Goal: Task Accomplishment & Management: Manage account settings

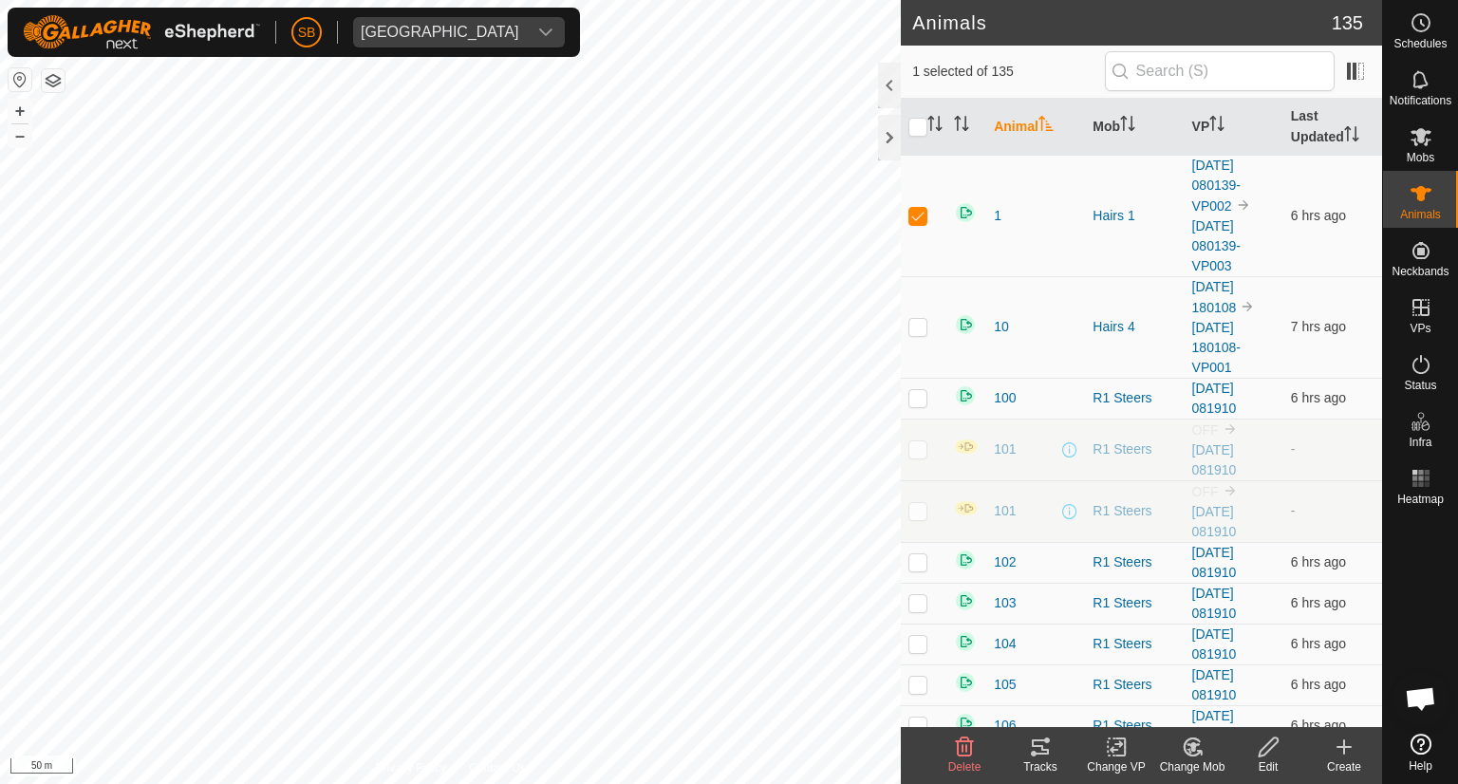
click at [1038, 749] on icon at bounding box center [1040, 746] width 23 height 23
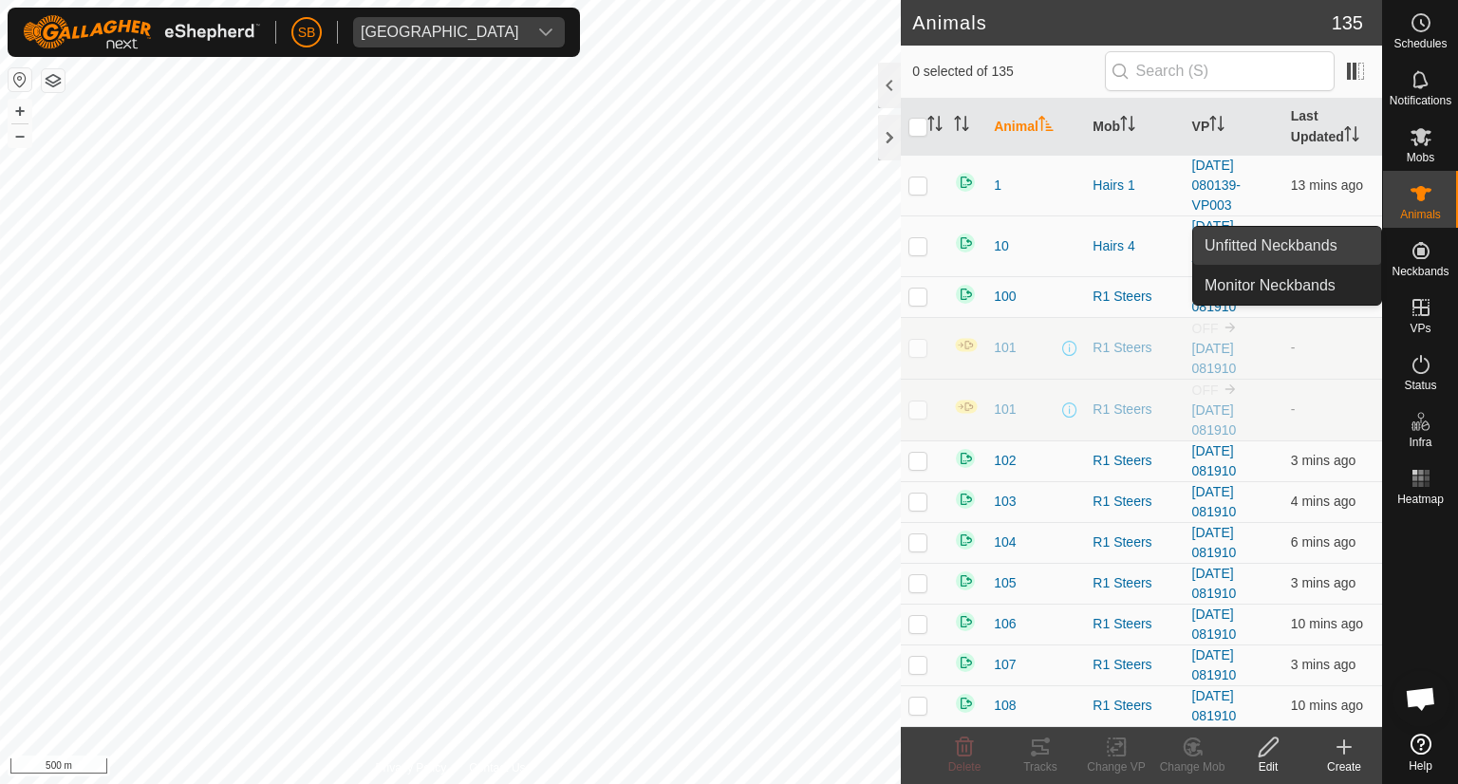
click at [1302, 243] on link "Unfitted Neckbands" at bounding box center [1287, 246] width 188 height 38
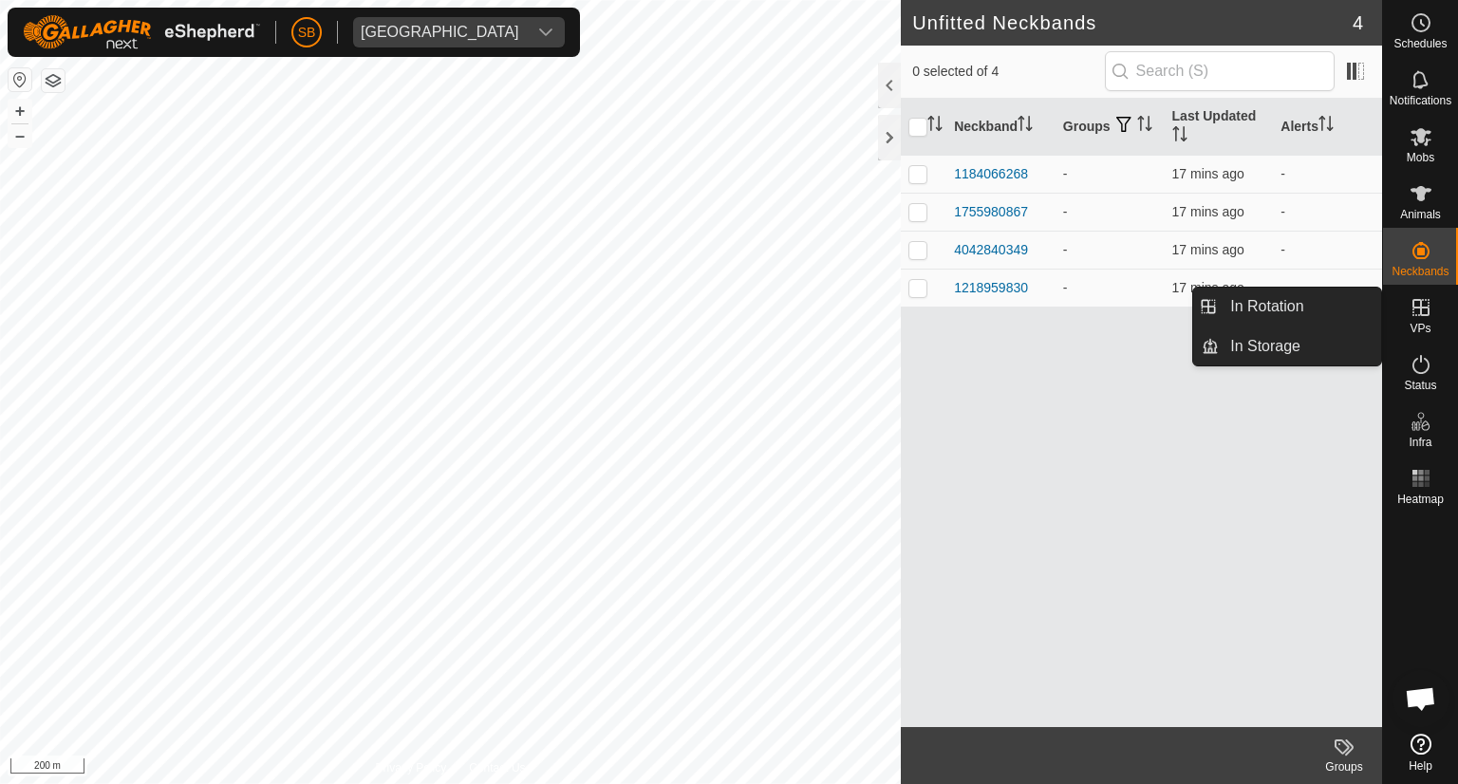
click at [1420, 312] on icon at bounding box center [1420, 307] width 17 height 17
click at [1326, 310] on link "In Rotation" at bounding box center [1299, 307] width 162 height 38
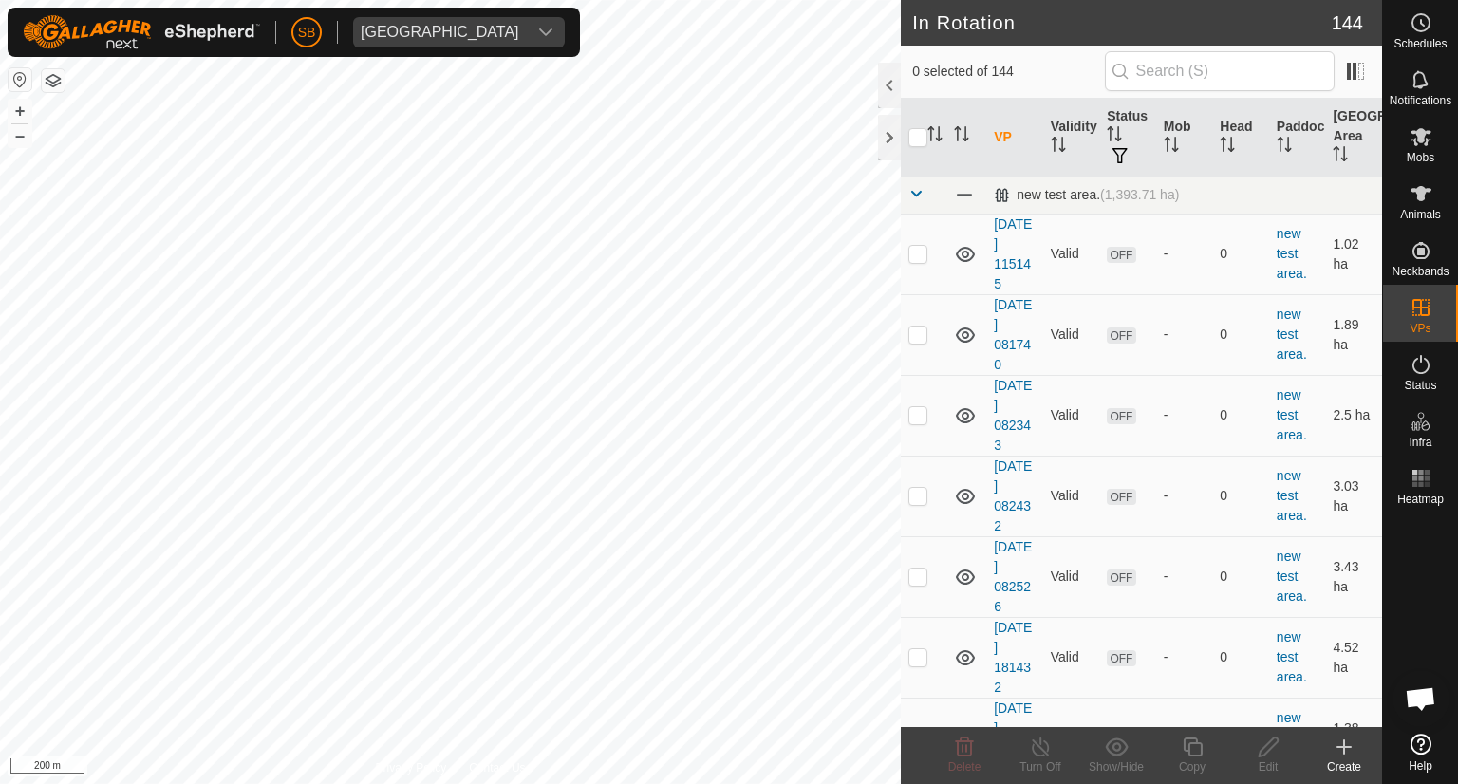
click at [1346, 749] on icon at bounding box center [1343, 746] width 23 height 23
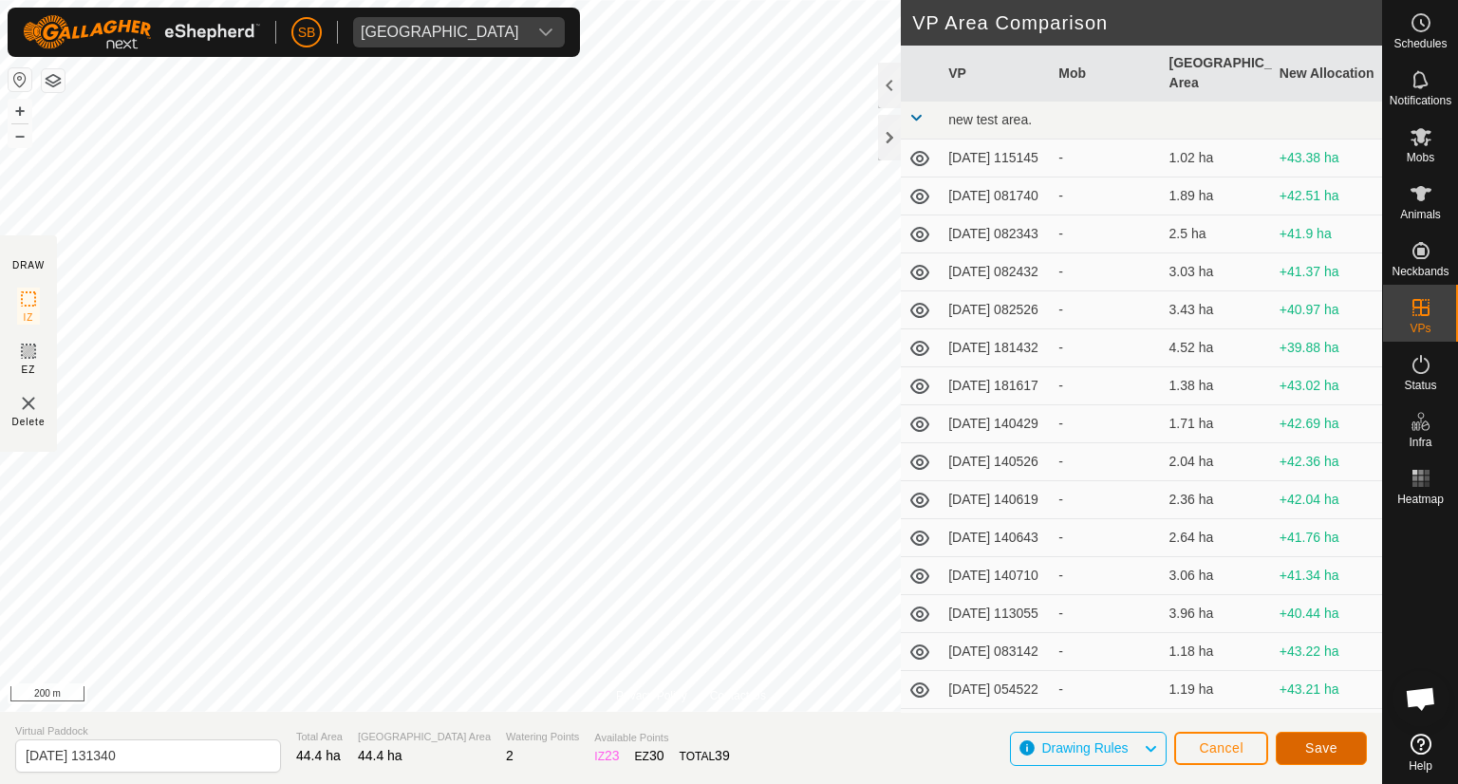
click at [1333, 741] on span "Save" at bounding box center [1321, 747] width 32 height 15
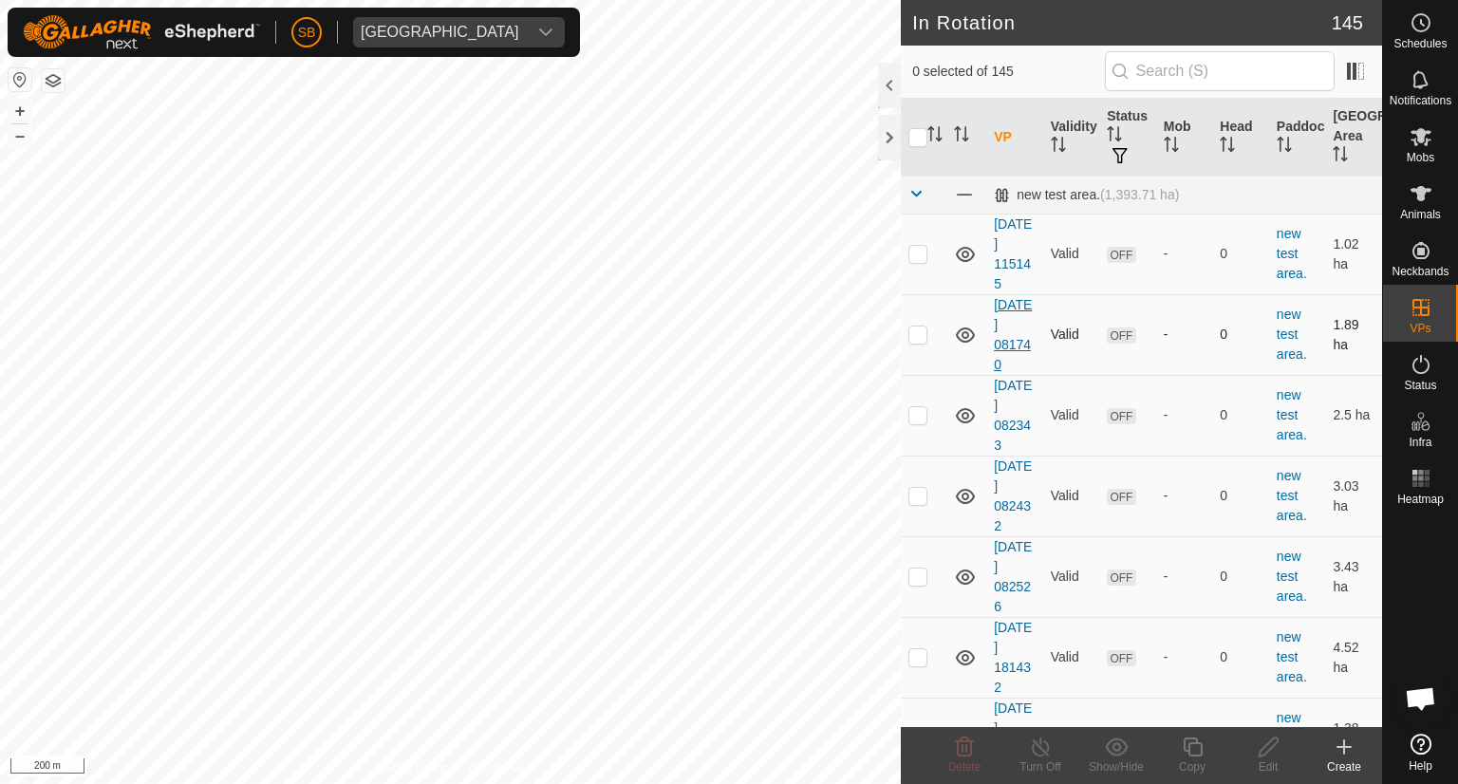
checkbox input "true"
click at [1268, 749] on icon at bounding box center [1267, 746] width 19 height 19
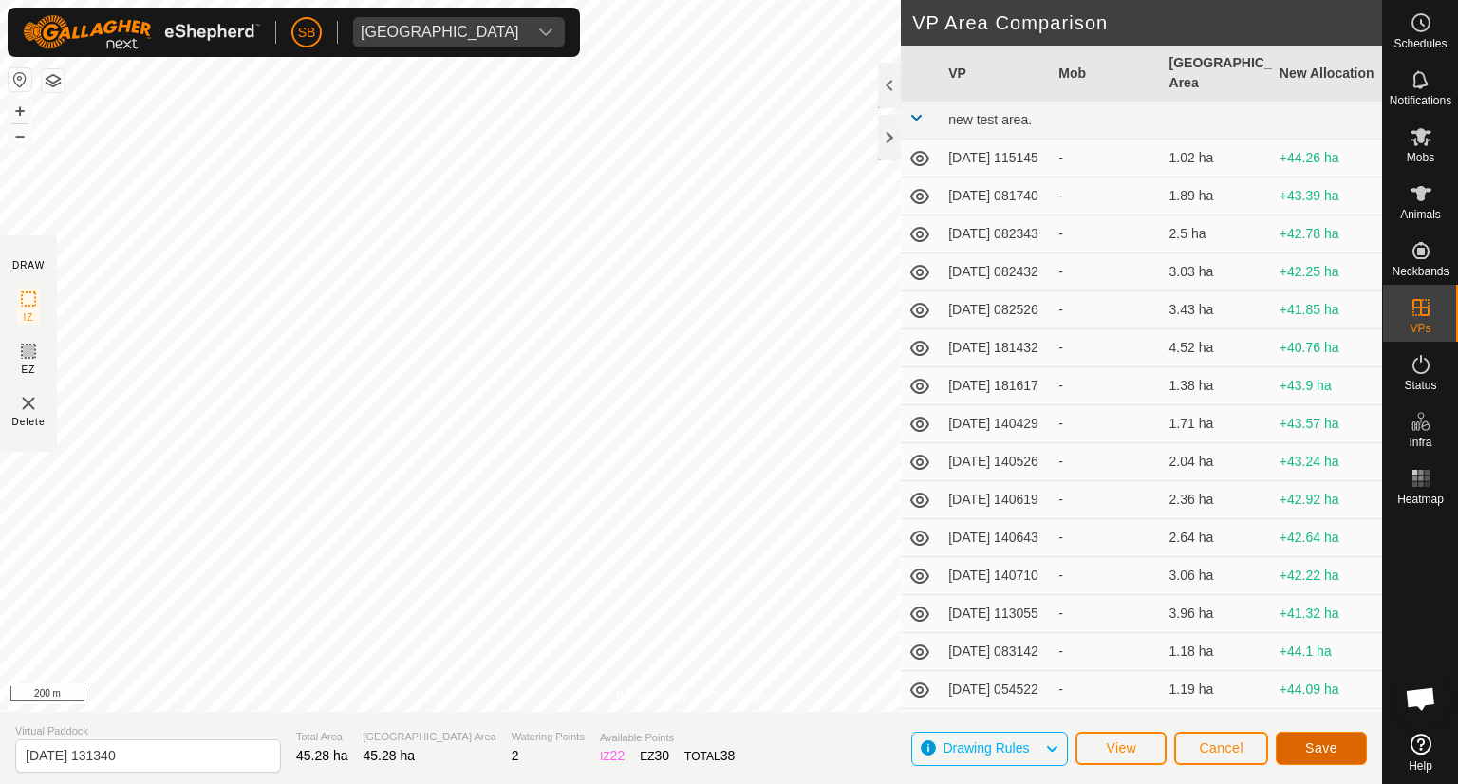
click at [1336, 751] on span "Save" at bounding box center [1321, 747] width 32 height 15
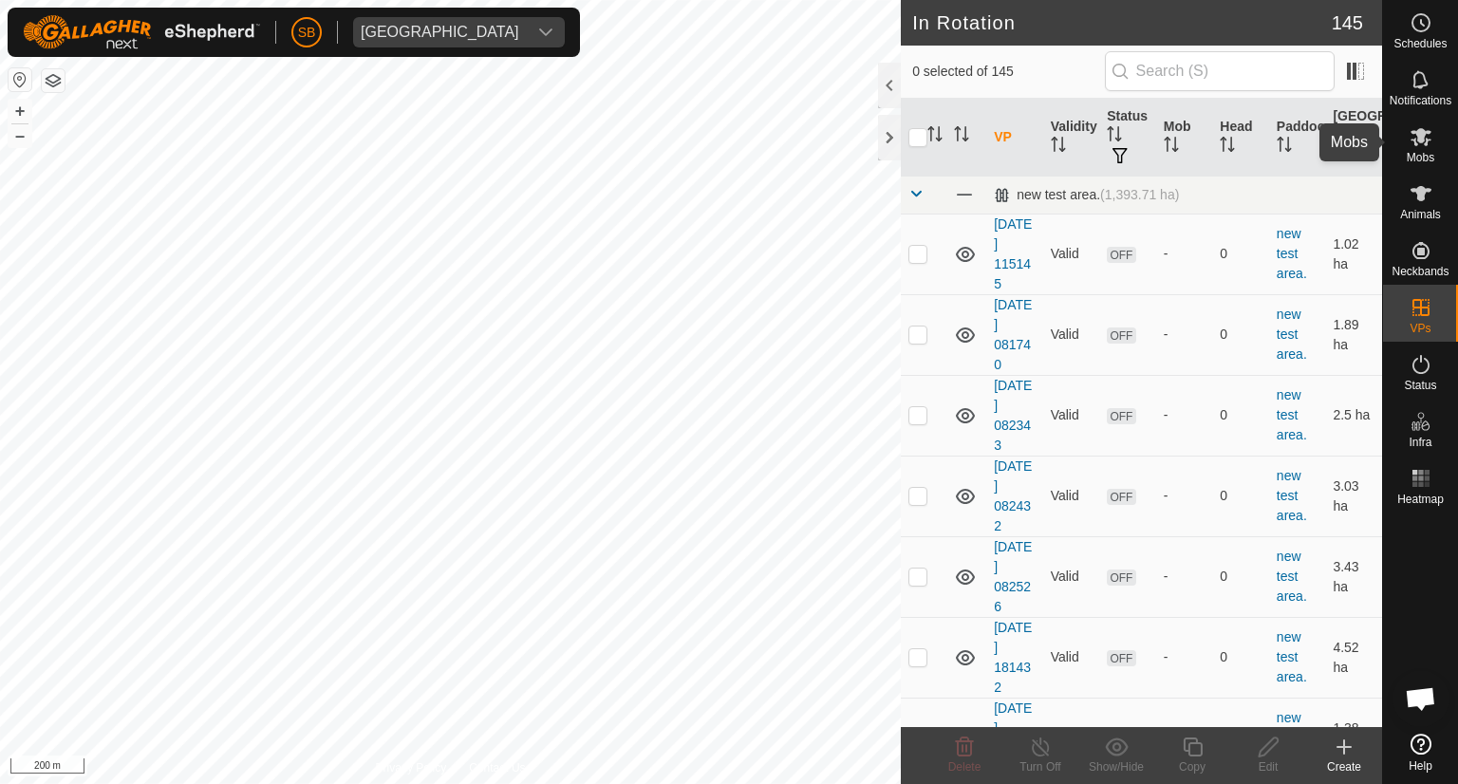
click at [1424, 143] on icon at bounding box center [1420, 137] width 21 height 18
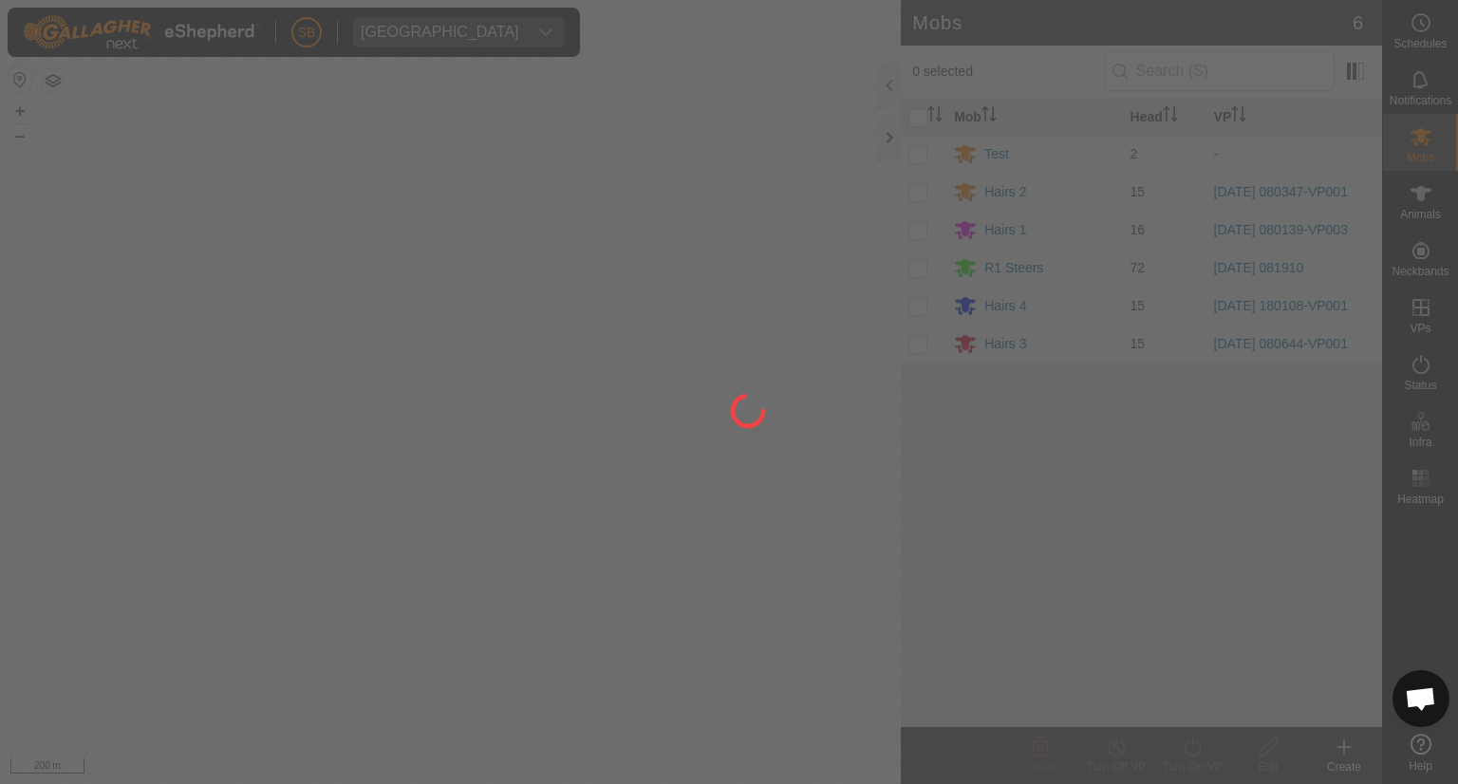
click at [914, 269] on div at bounding box center [729, 392] width 1458 height 784
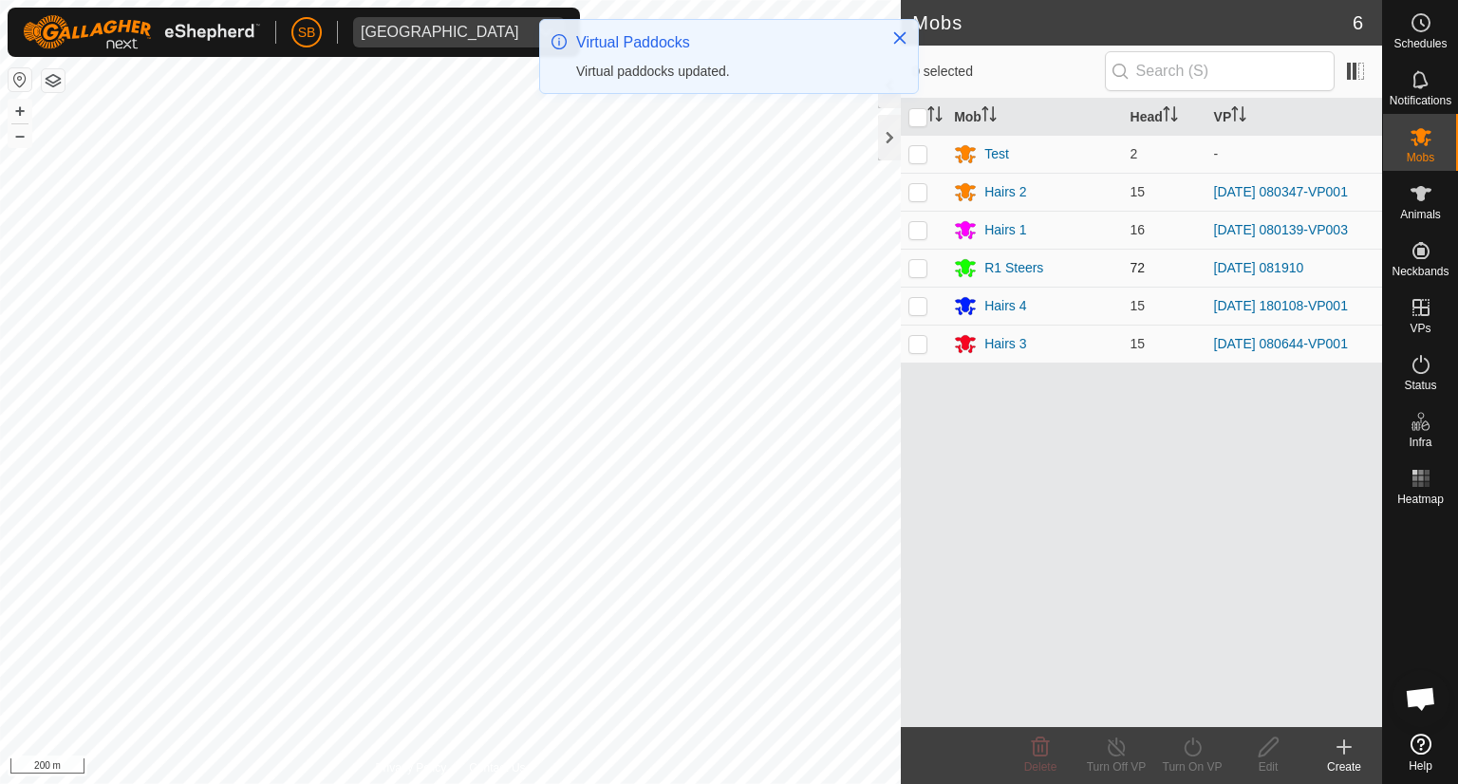
click at [920, 266] on p-checkbox at bounding box center [917, 267] width 19 height 15
checkbox input "true"
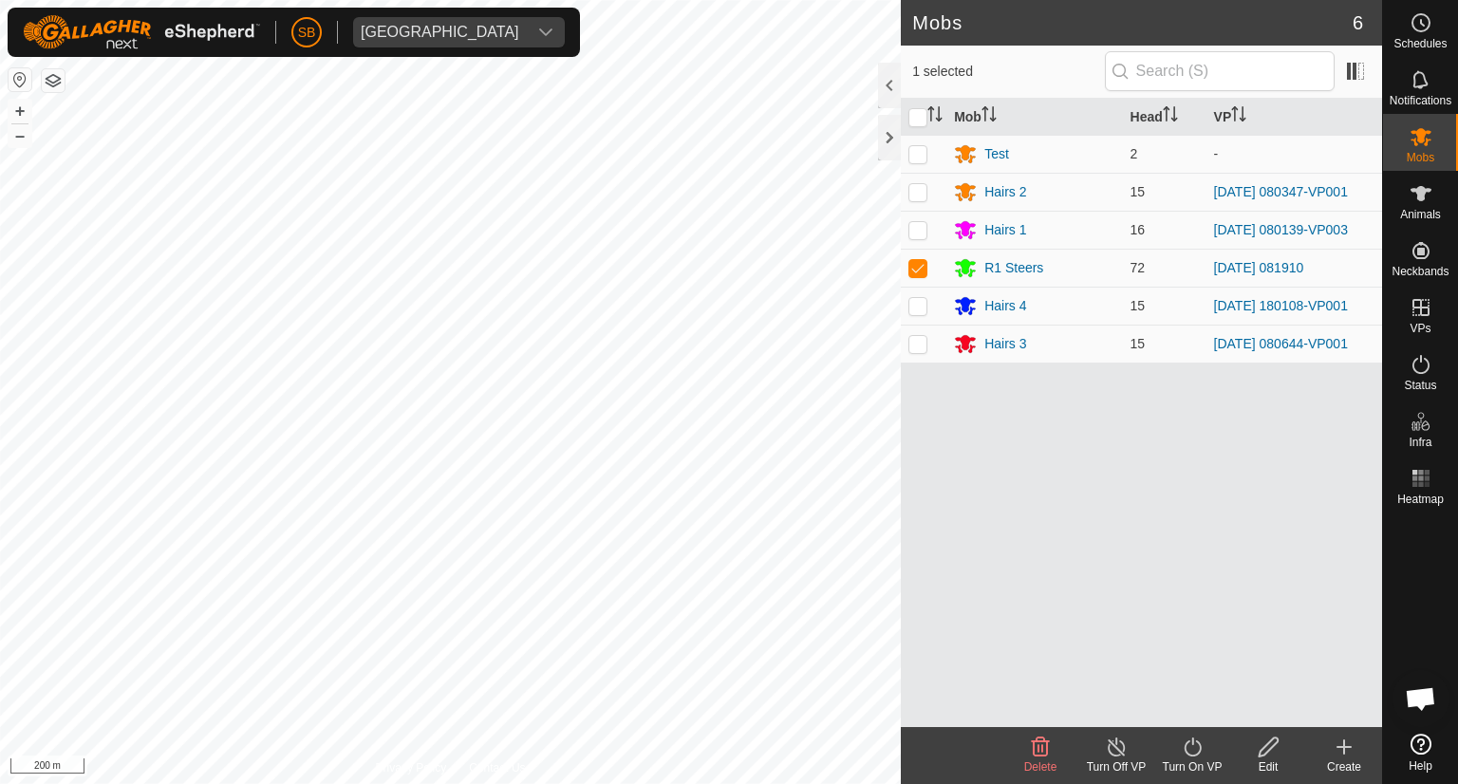
click at [1192, 746] on icon at bounding box center [1192, 746] width 24 height 23
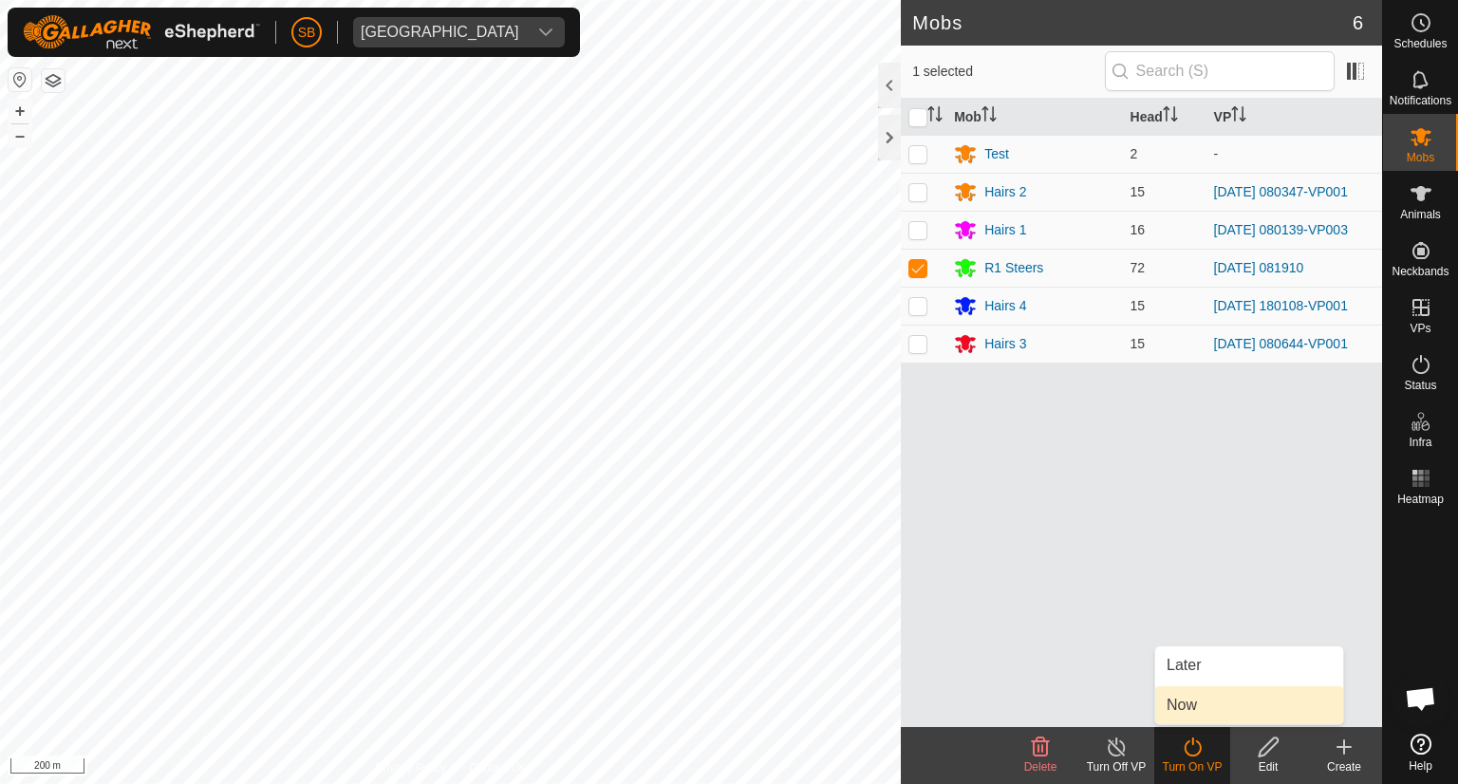
click at [1196, 708] on link "Now" at bounding box center [1249, 705] width 188 height 38
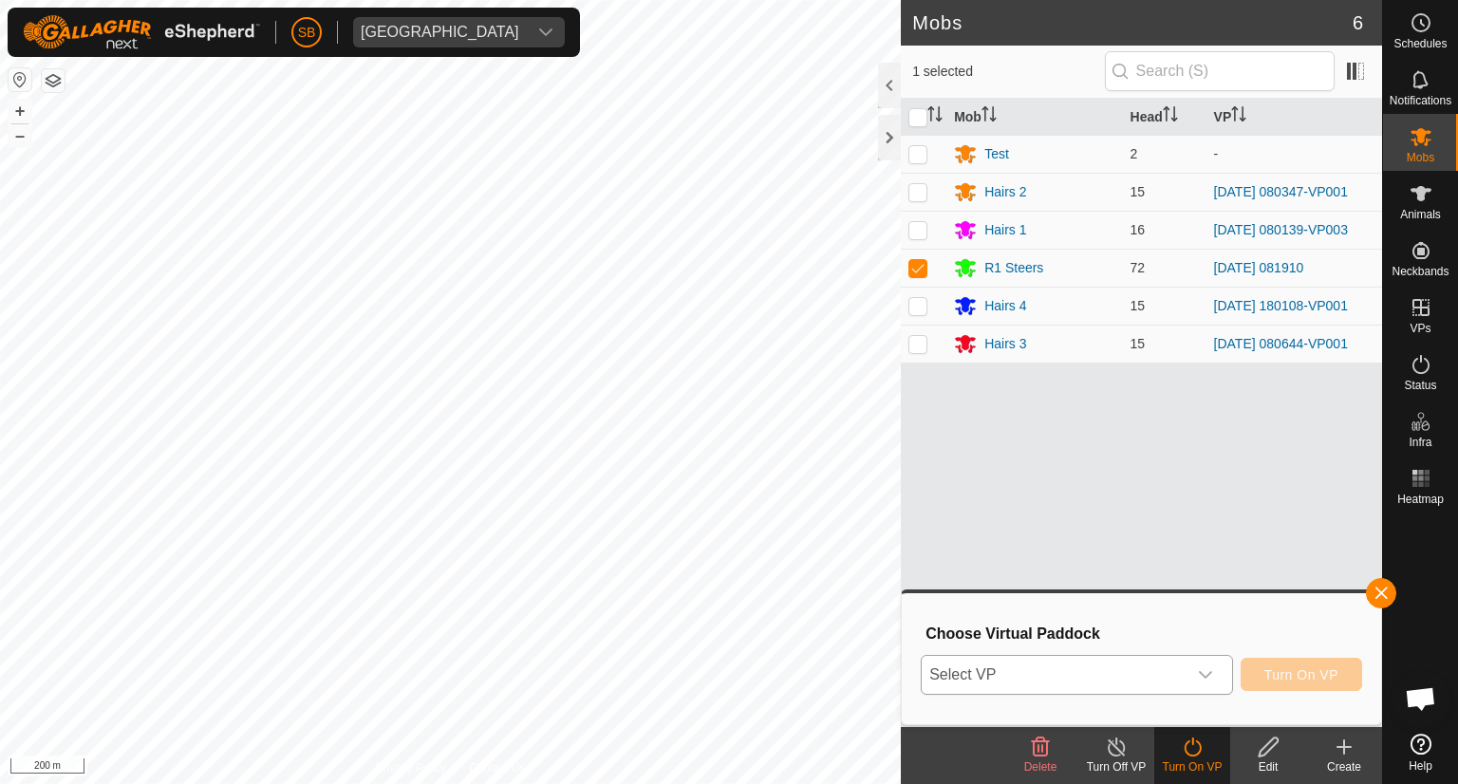
click at [1213, 673] on icon "dropdown trigger" at bounding box center [1205, 674] width 15 height 15
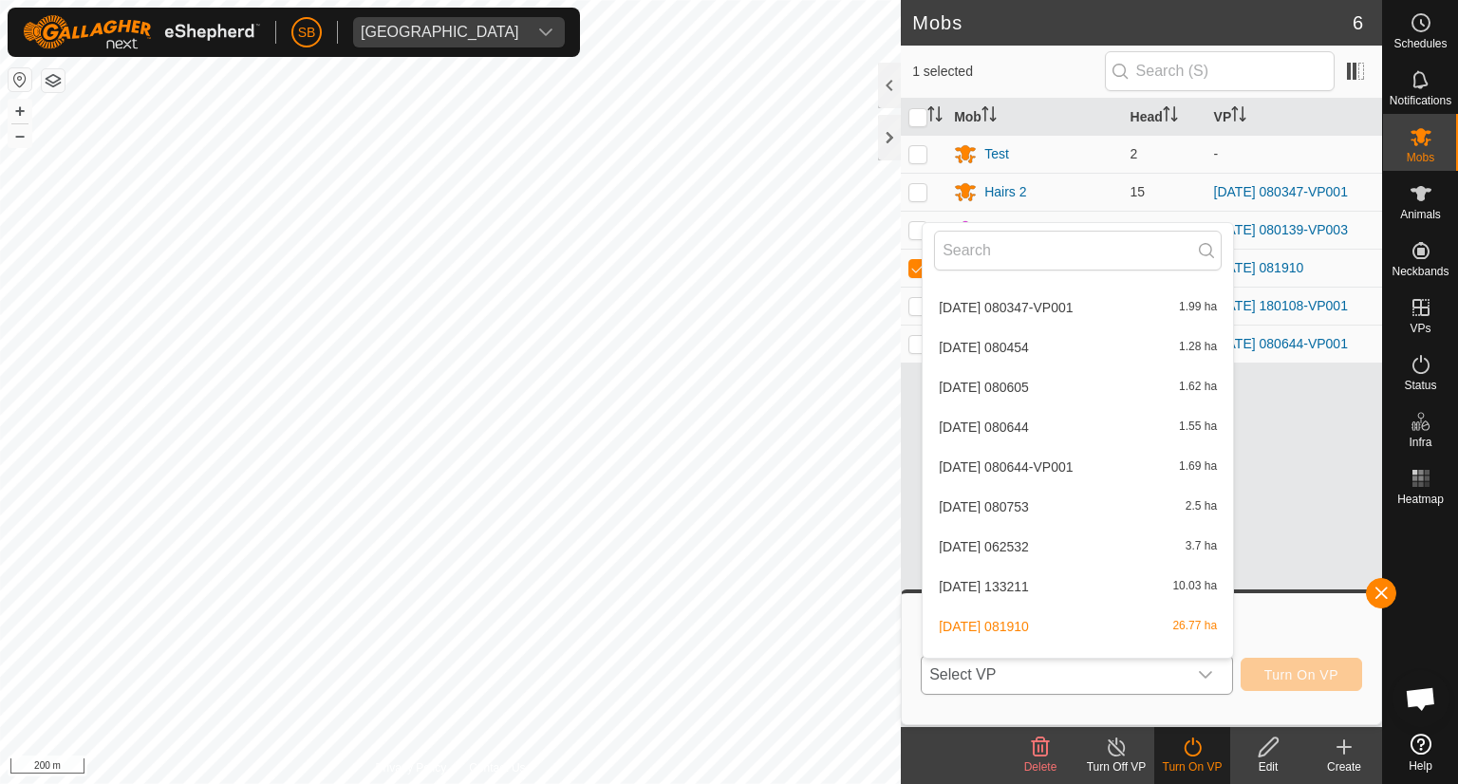
scroll to position [5441, 0]
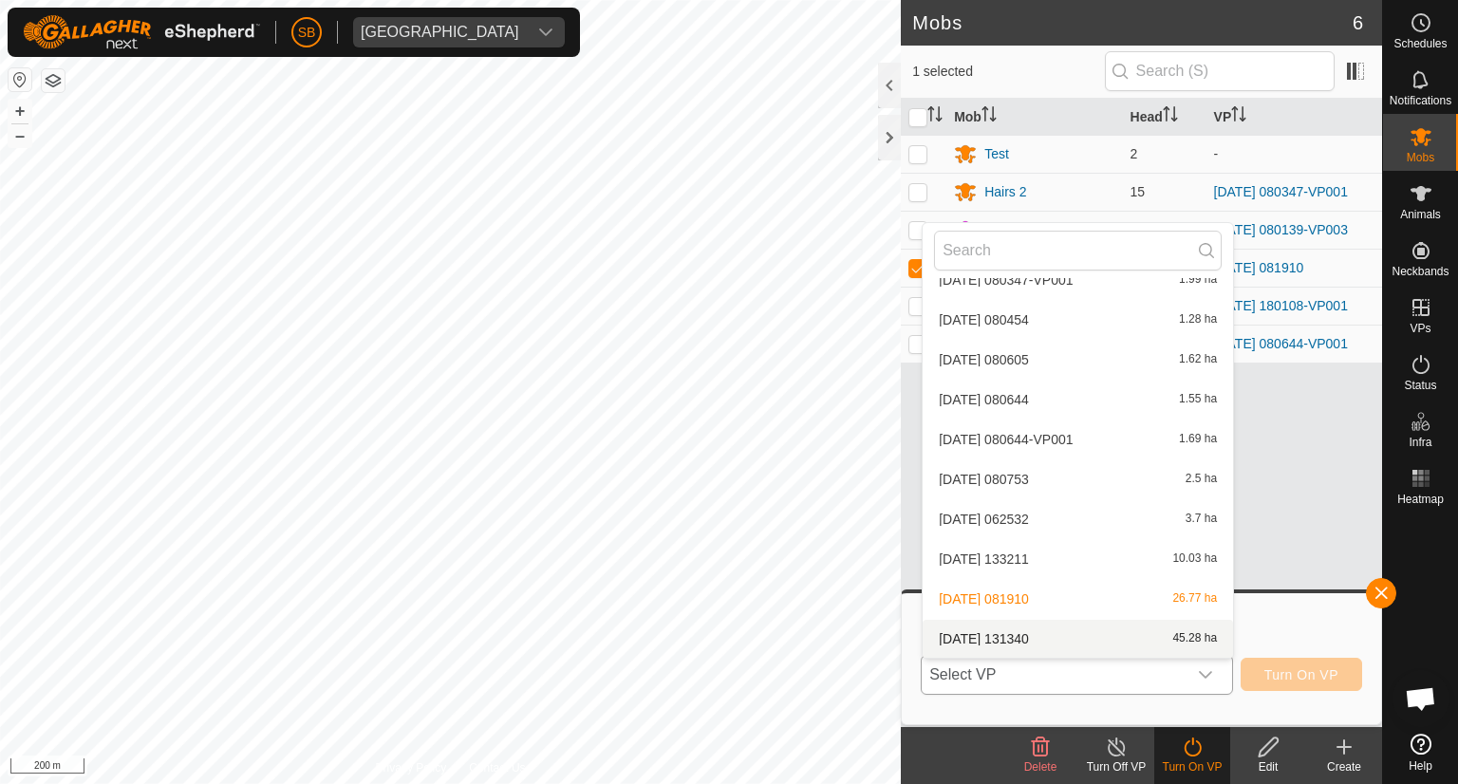
click at [1019, 635] on li "2025-10-15 131340 45.28 ha" at bounding box center [1077, 639] width 310 height 38
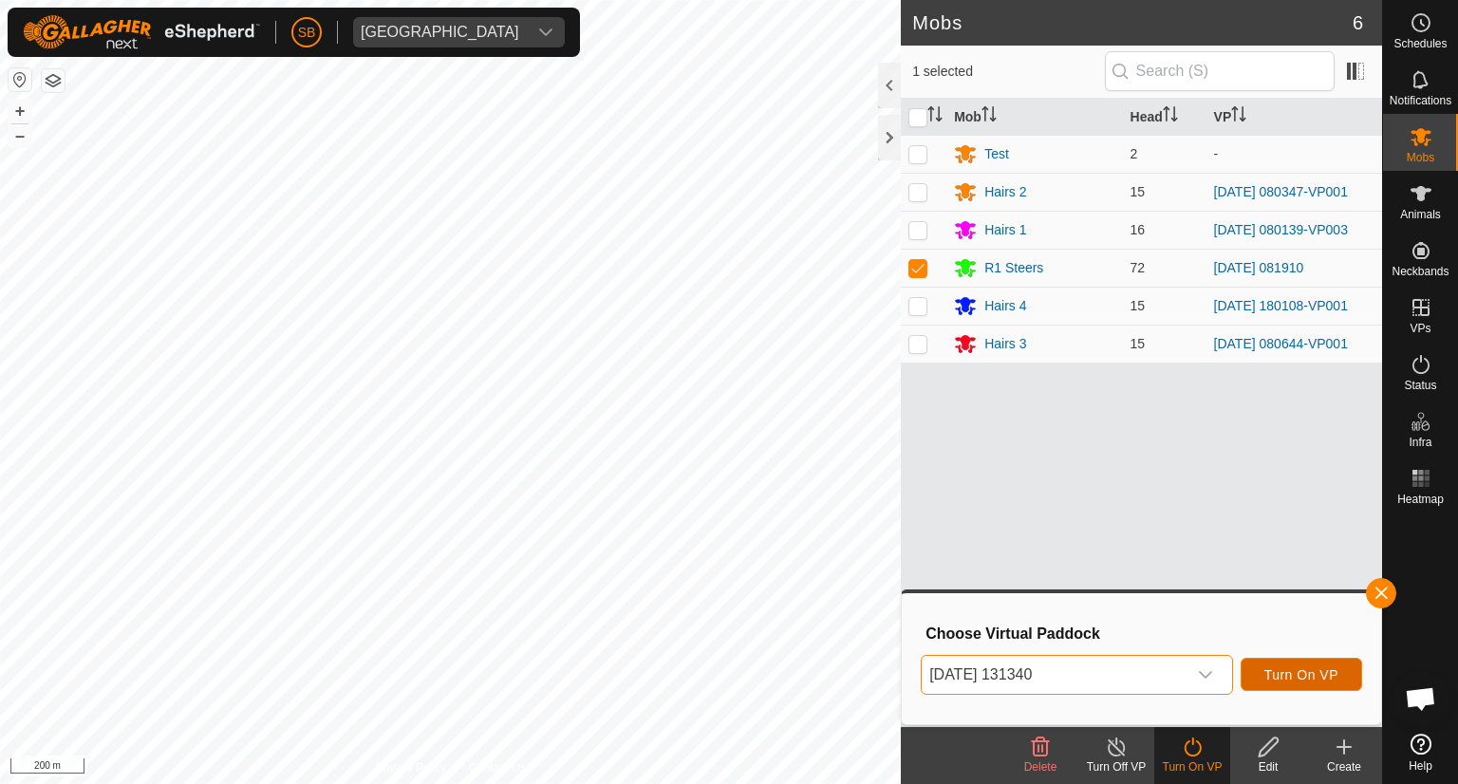
click at [1296, 674] on span "Turn On VP" at bounding box center [1301, 674] width 74 height 15
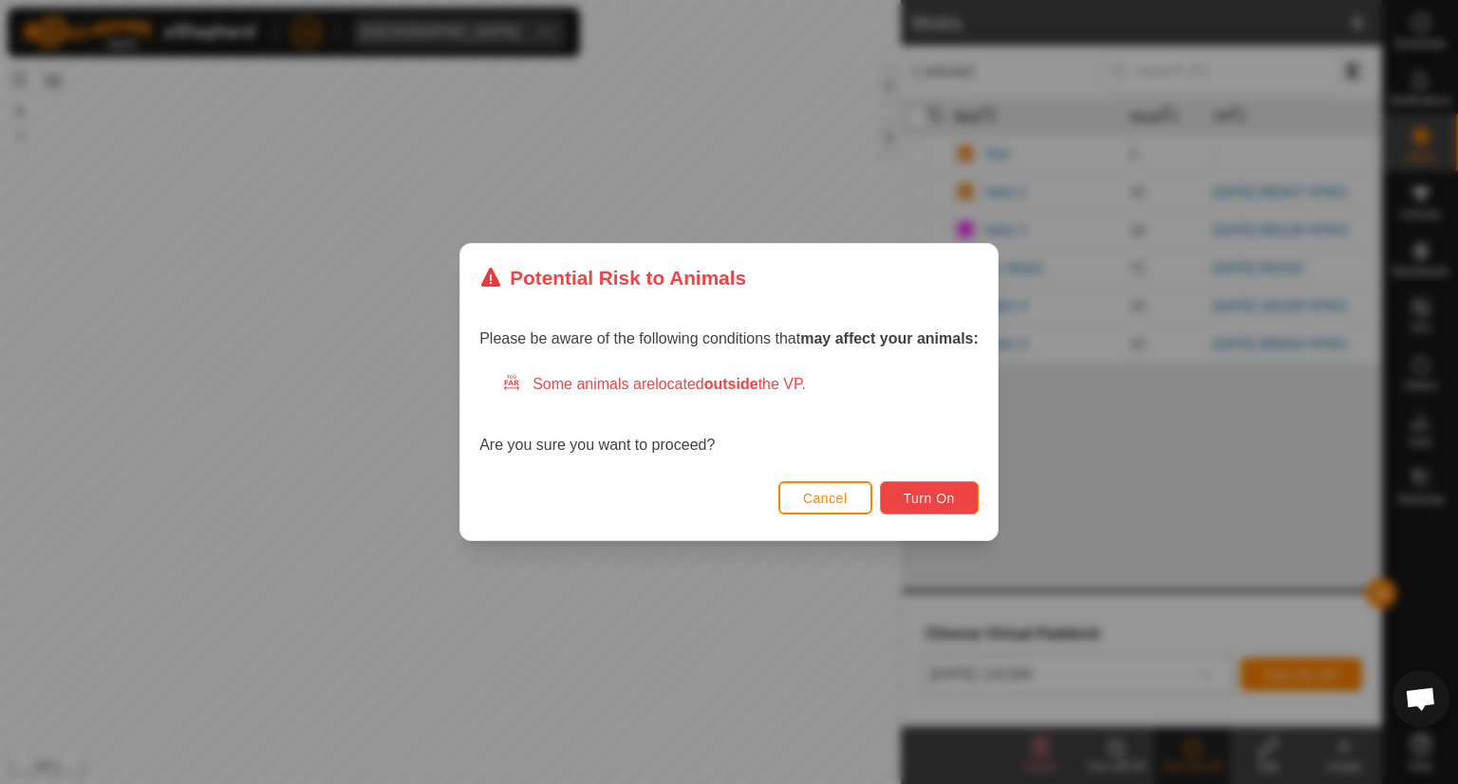
click at [960, 493] on button "Turn On" at bounding box center [929, 497] width 99 height 33
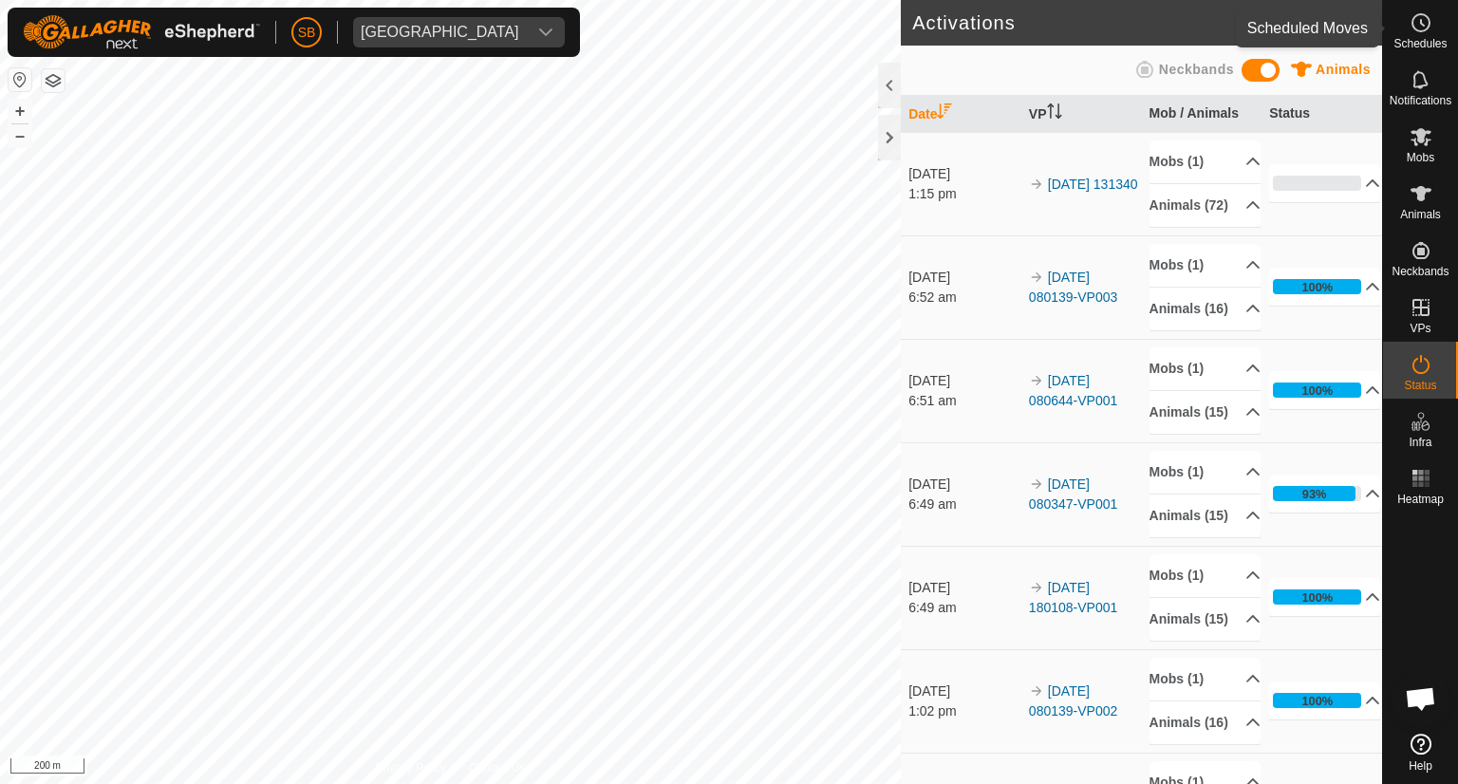
click at [1427, 24] on circle at bounding box center [1420, 22] width 17 height 17
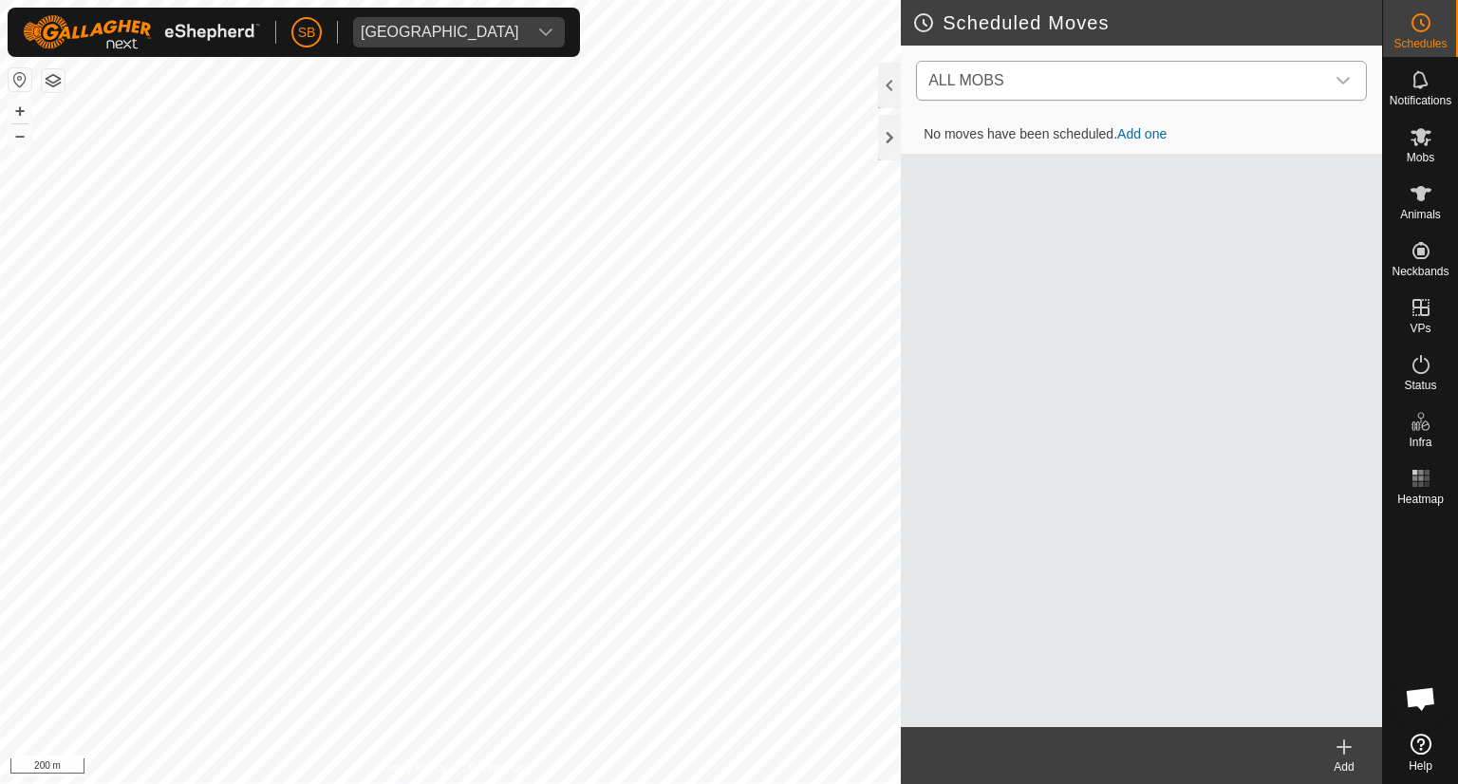
click at [1344, 81] on icon "dropdown trigger" at bounding box center [1342, 81] width 13 height 8
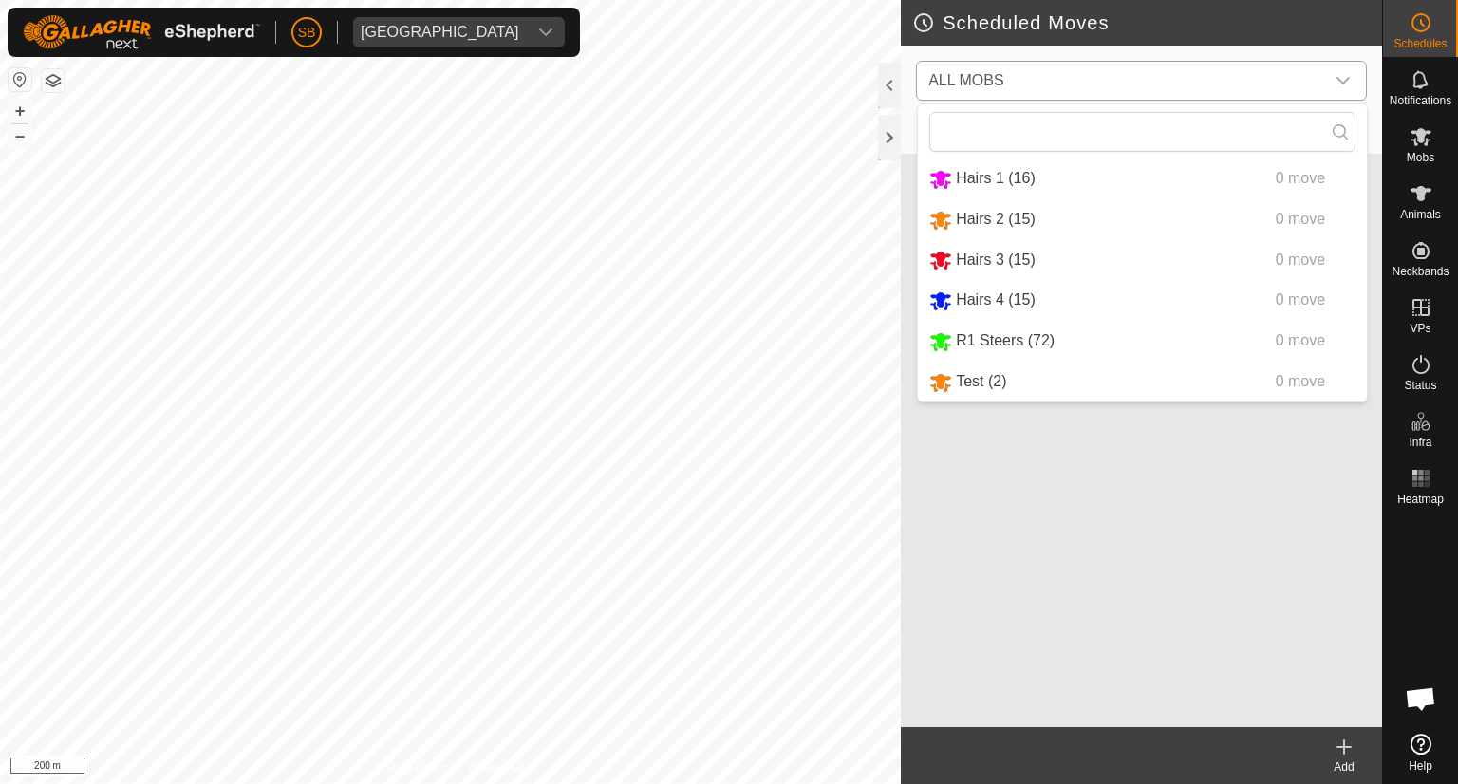
click at [975, 340] on li "R1 Steers (72) 0 move" at bounding box center [1142, 341] width 449 height 39
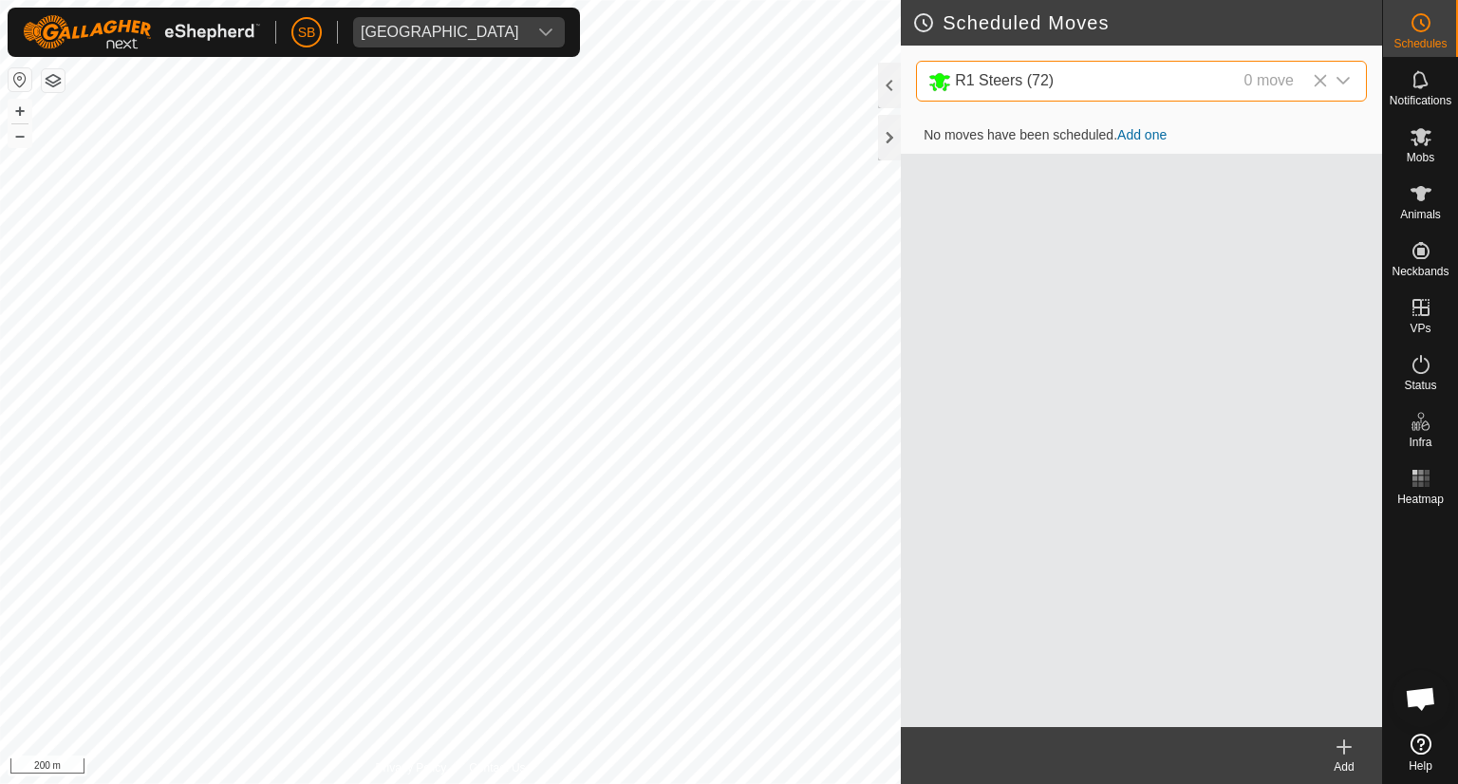
click at [1350, 750] on icon at bounding box center [1343, 746] width 23 height 23
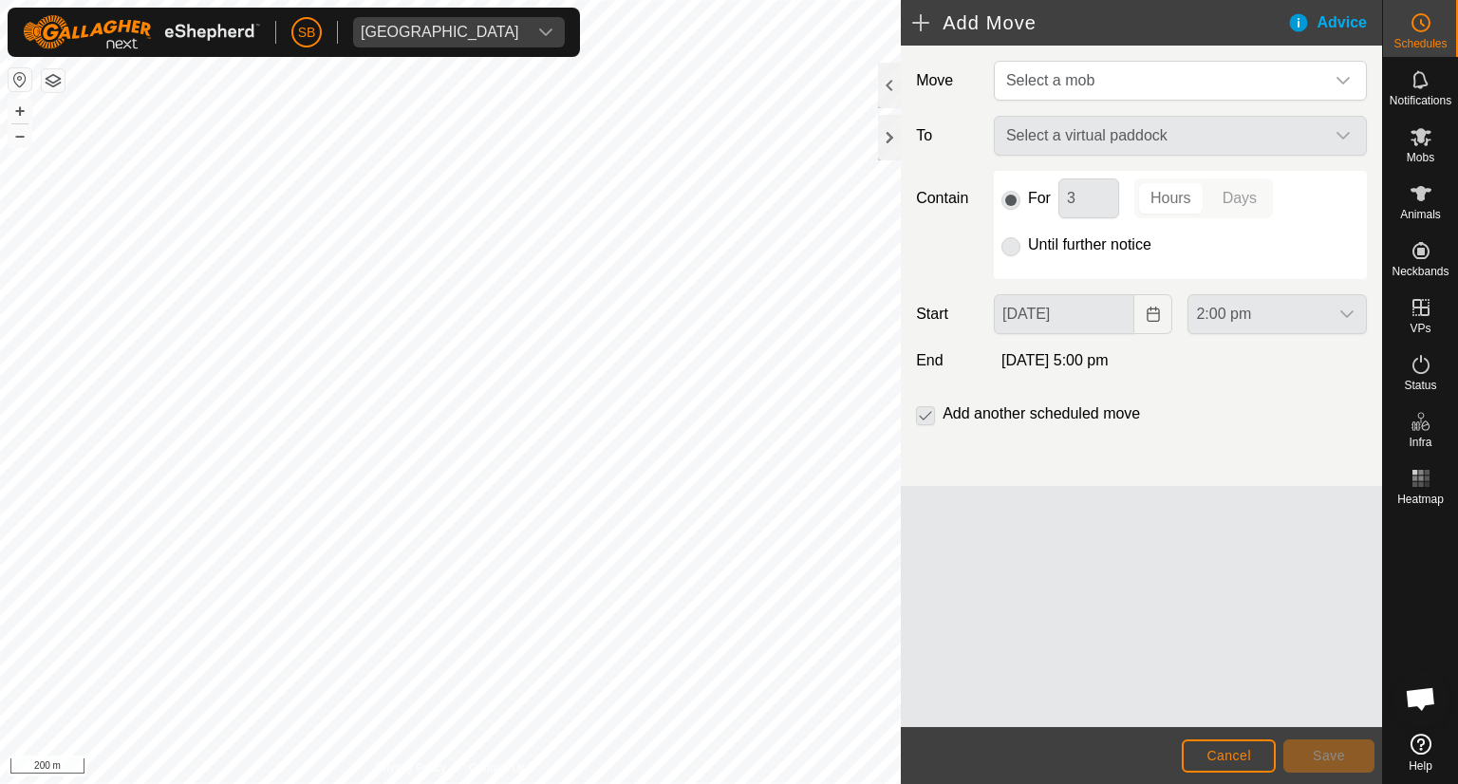
click at [1348, 131] on div "Select a virtual paddock" at bounding box center [1180, 136] width 388 height 40
click at [1343, 77] on icon "dropdown trigger" at bounding box center [1342, 80] width 15 height 15
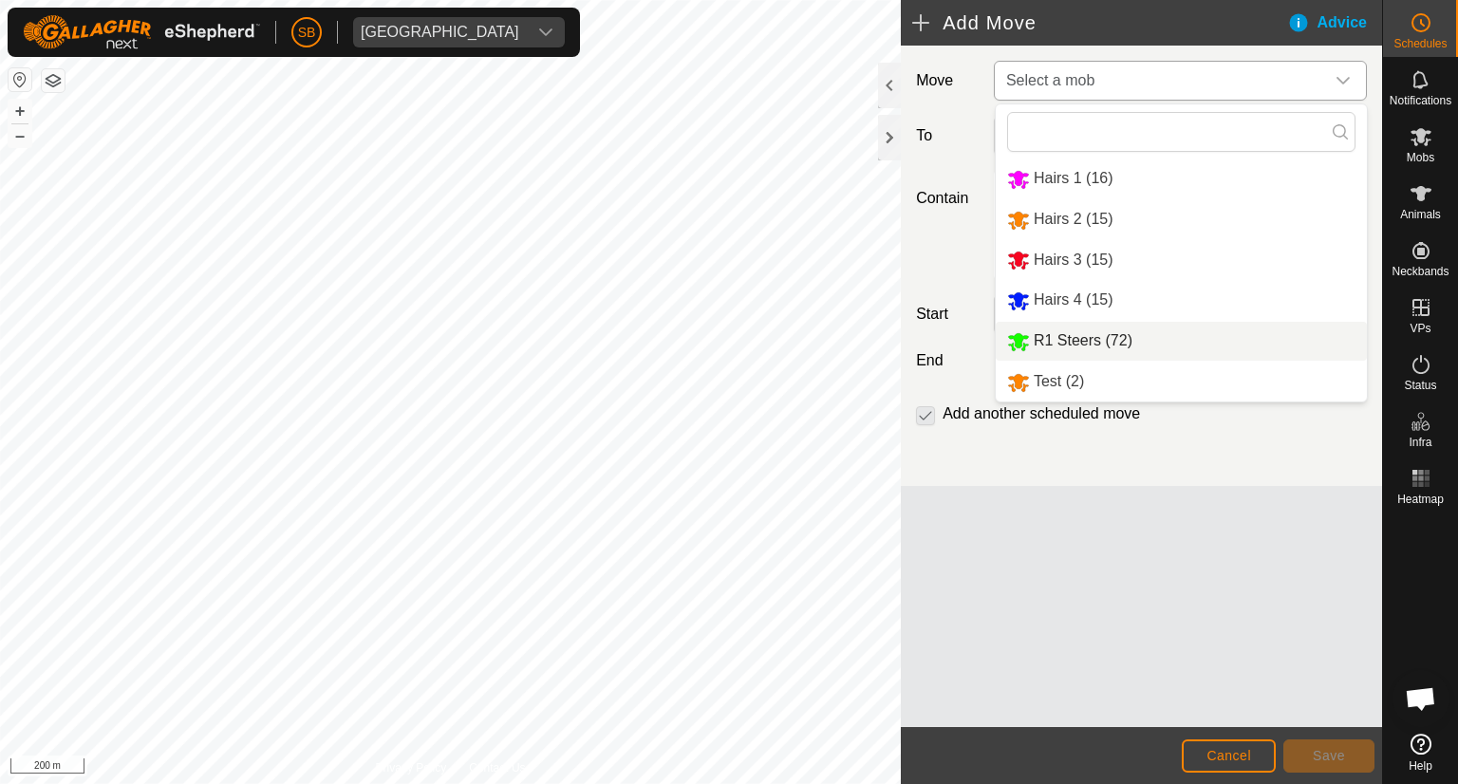
click at [1033, 339] on li "R1 Steers (72)" at bounding box center [1180, 341] width 371 height 39
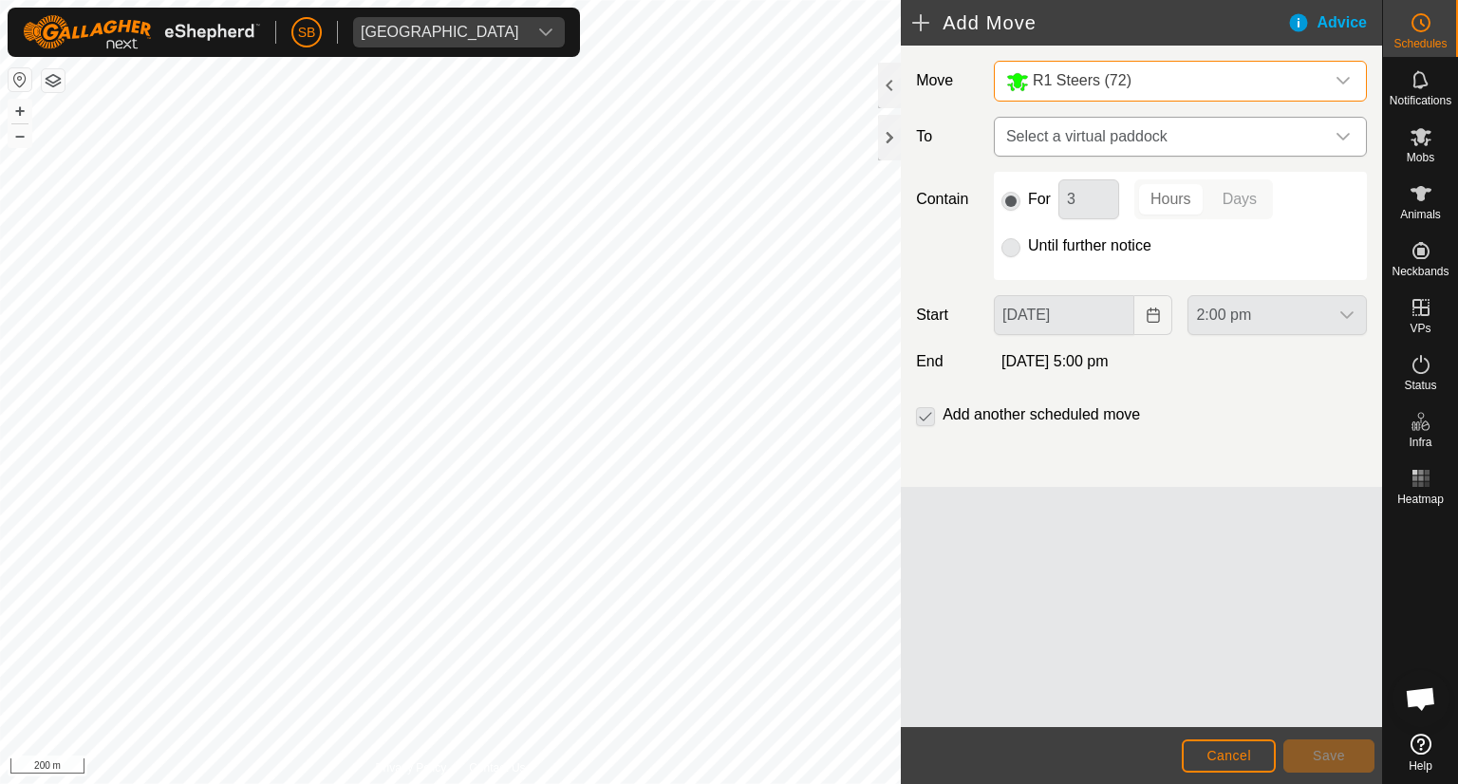
click at [1336, 138] on icon "dropdown trigger" at bounding box center [1342, 136] width 15 height 15
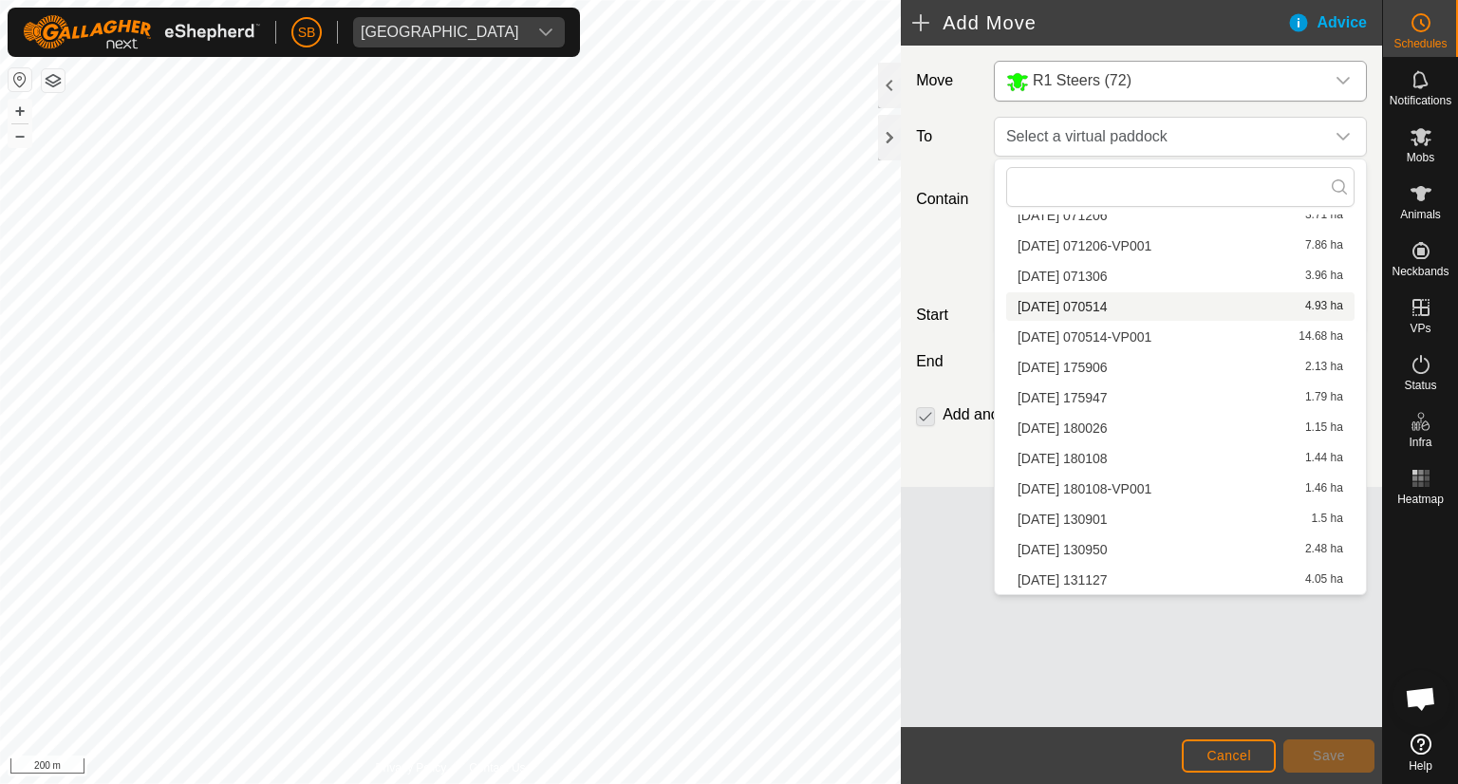
scroll to position [3457, 0]
click at [1090, 276] on li "2025-09-25 071306 3.96 ha" at bounding box center [1180, 277] width 348 height 28
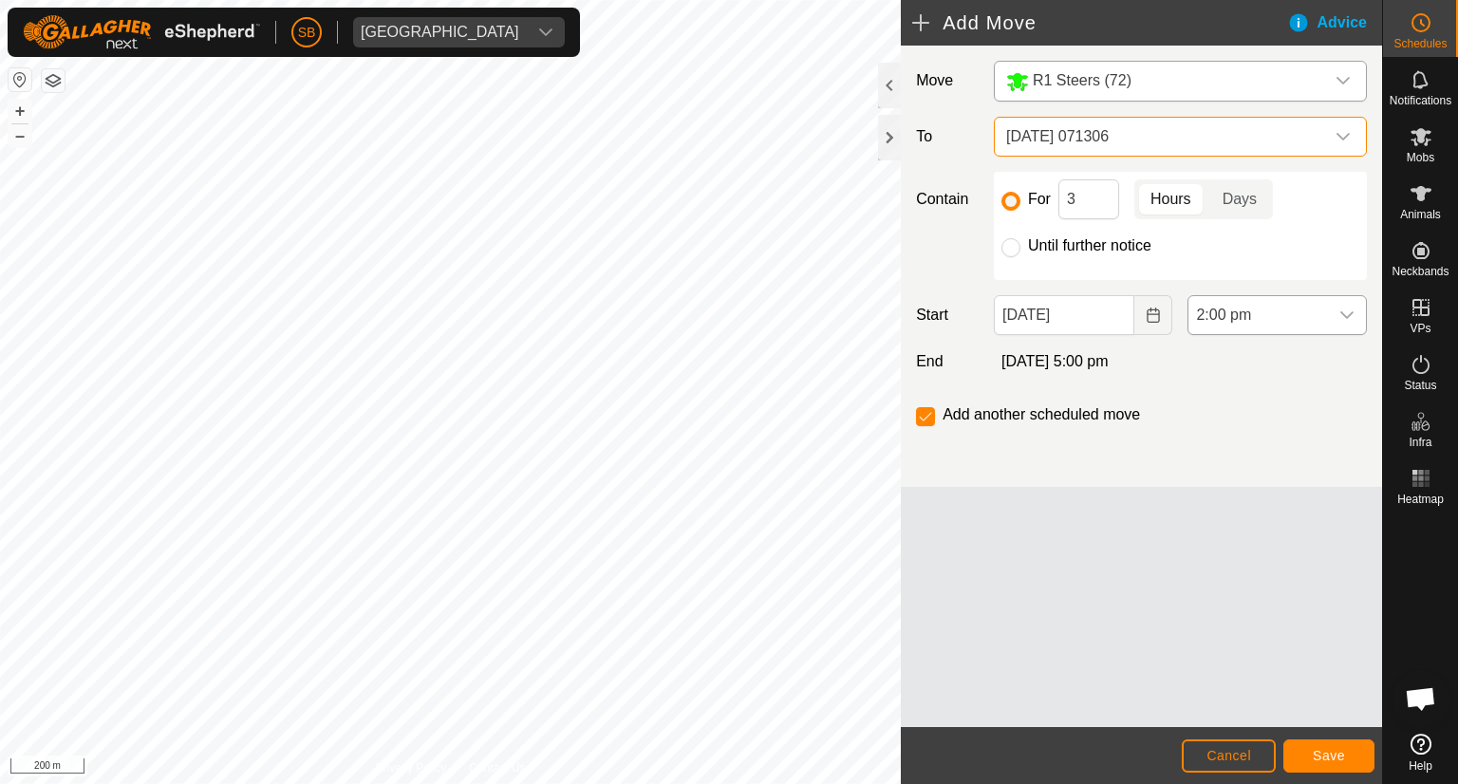
click at [1346, 314] on icon "dropdown trigger" at bounding box center [1346, 314] width 15 height 15
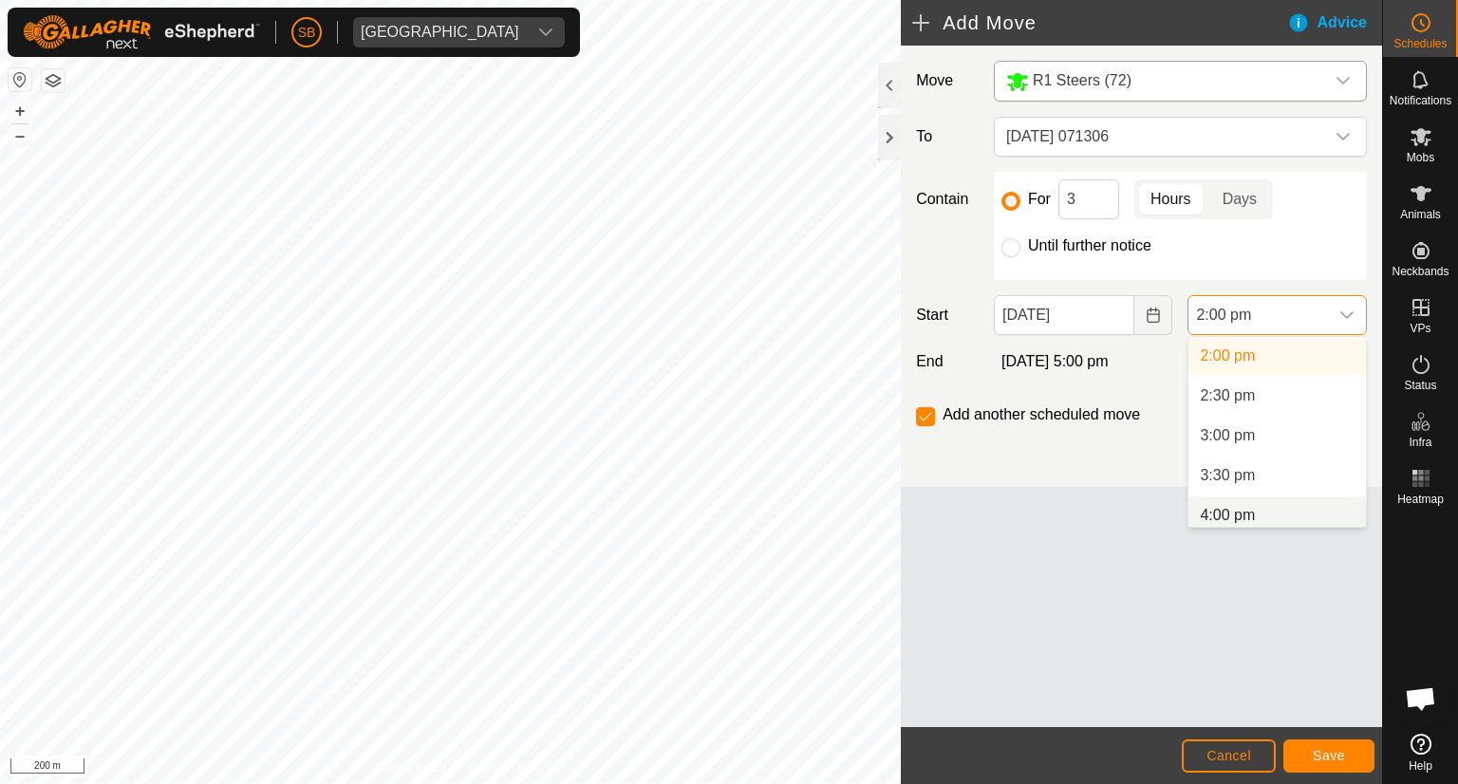
scroll to position [1124, 0]
click at [1231, 511] on li "4:00 pm" at bounding box center [1276, 508] width 177 height 38
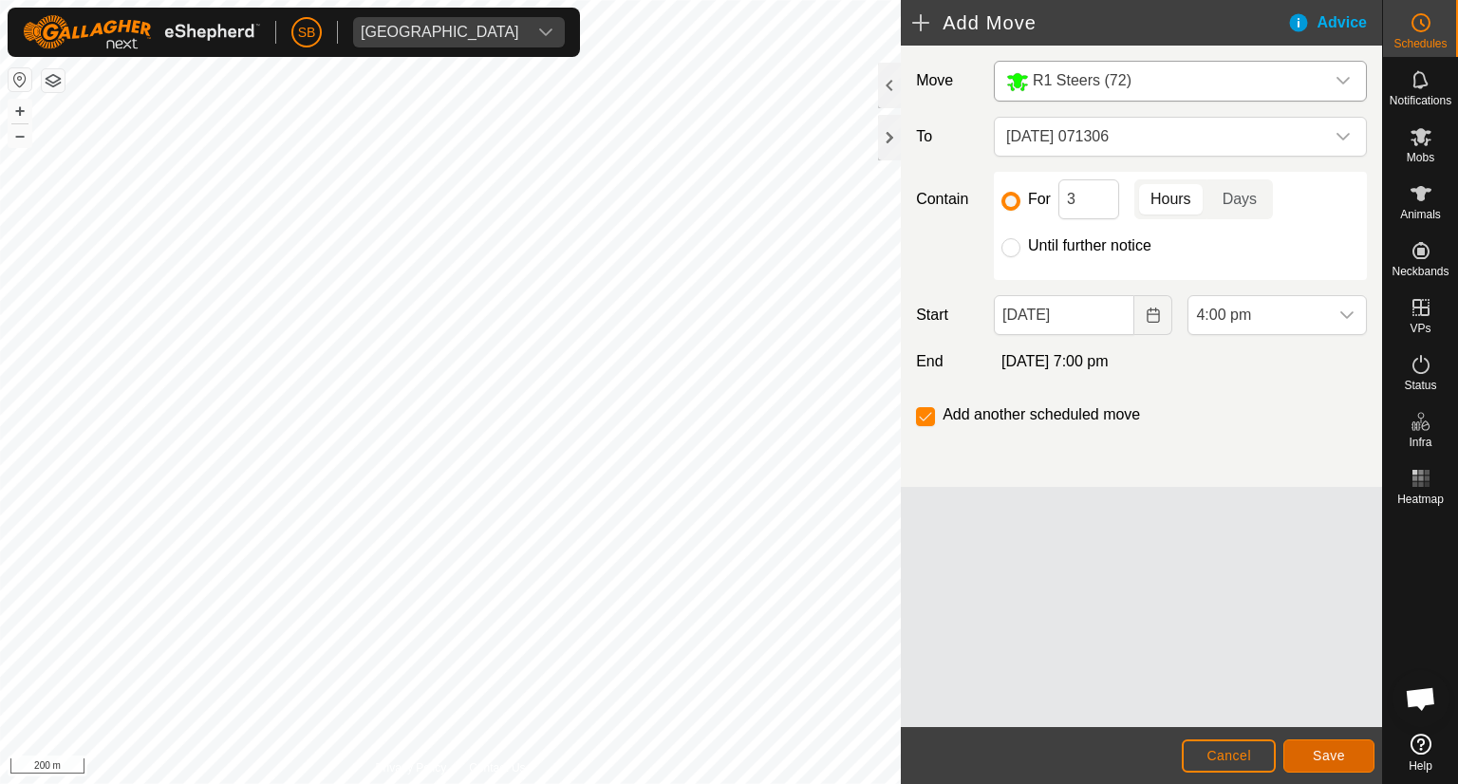
click at [1332, 752] on span "Save" at bounding box center [1328, 755] width 32 height 15
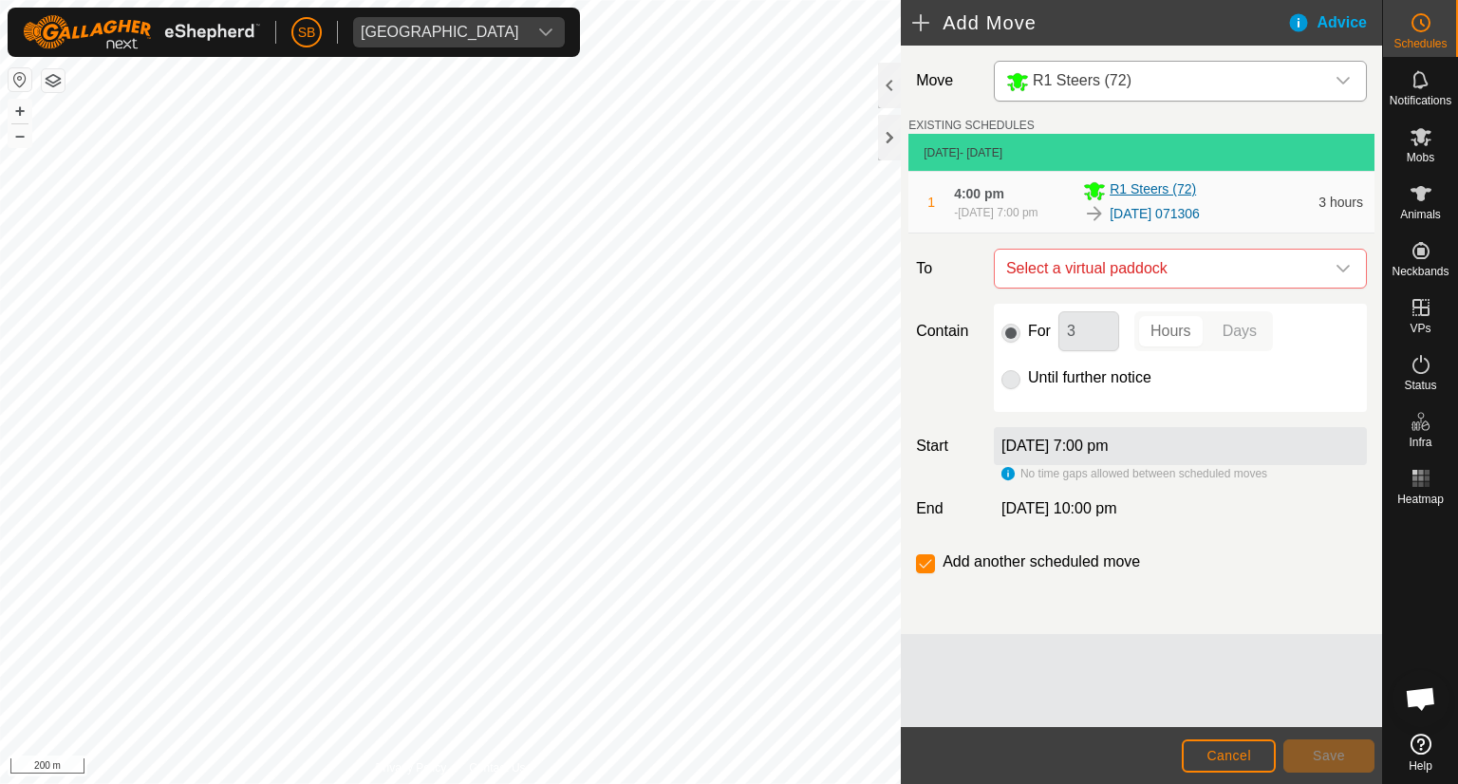
click at [1268, 197] on div "R1 Steers (72)" at bounding box center [1195, 190] width 224 height 23
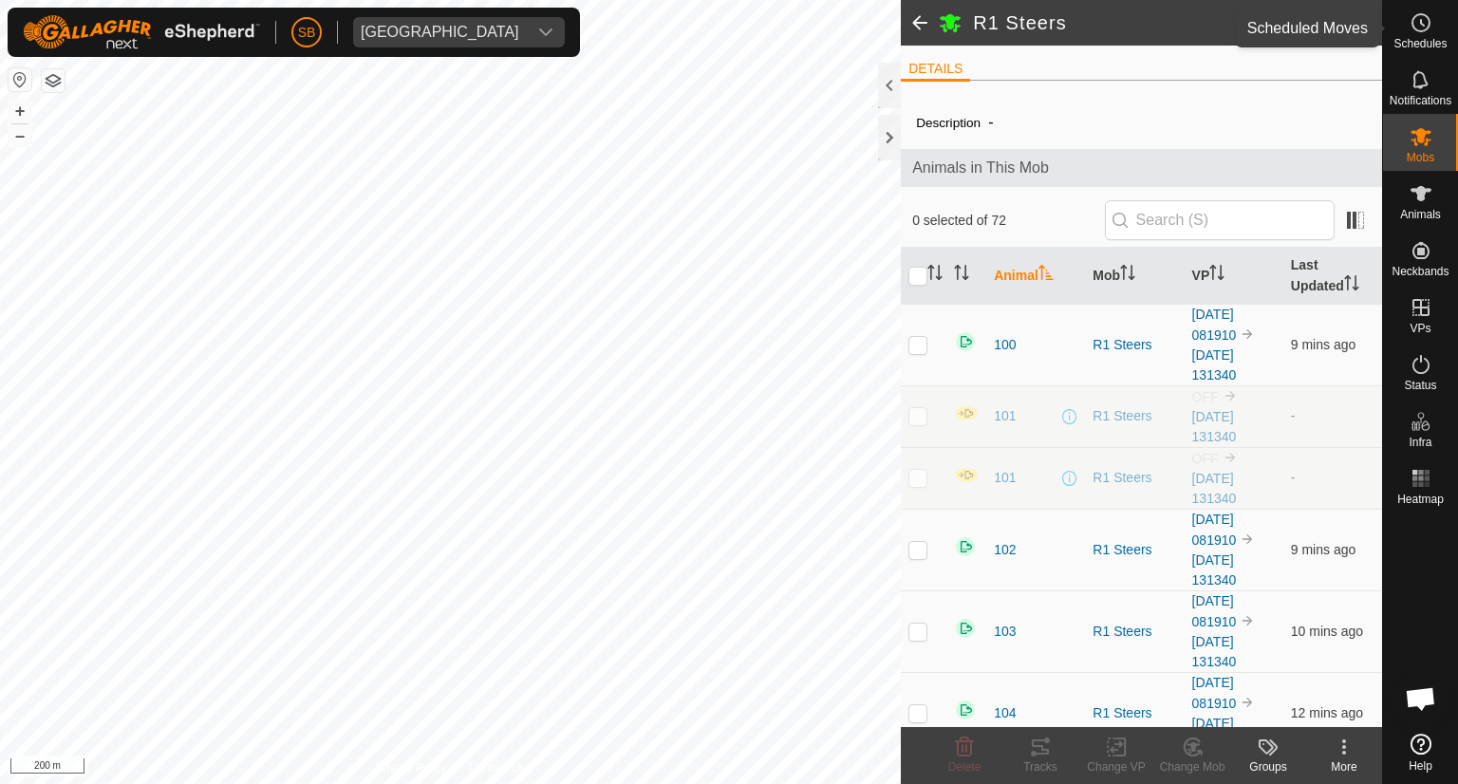
click at [1416, 20] on icon at bounding box center [1420, 22] width 23 height 23
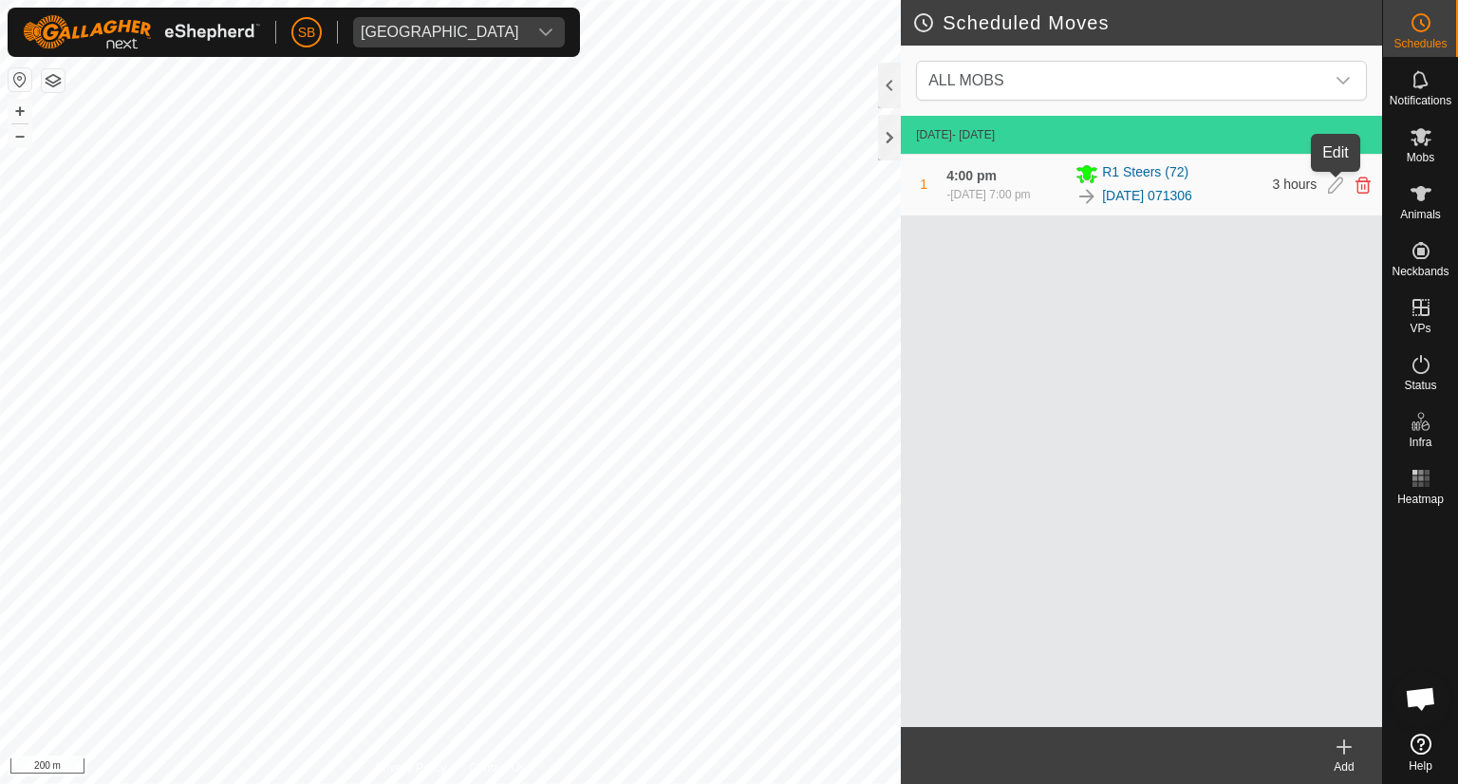
click at [1330, 187] on icon at bounding box center [1335, 184] width 15 height 17
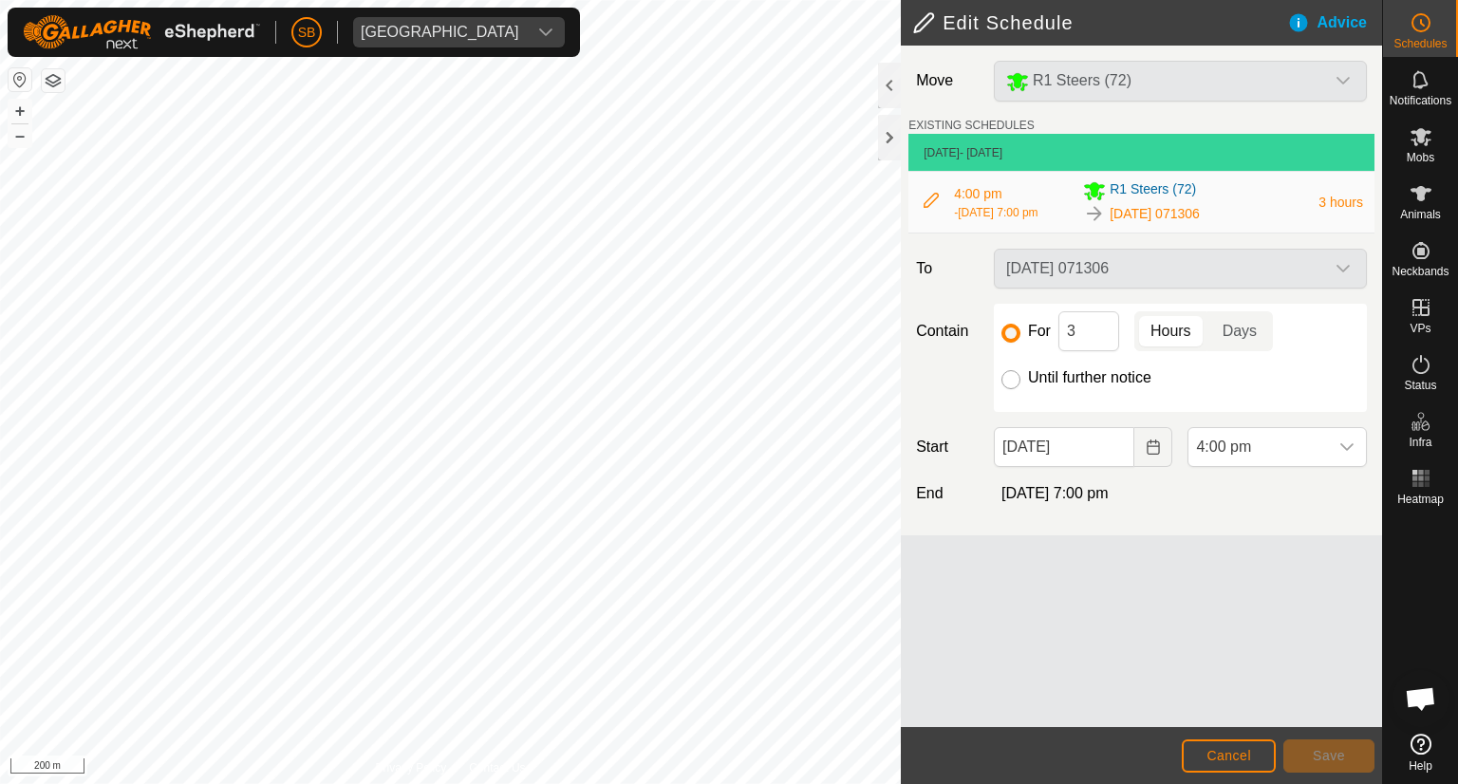
click at [1007, 378] on input "Until further notice" at bounding box center [1010, 379] width 19 height 19
radio input "true"
click at [1333, 752] on span "Save" at bounding box center [1328, 755] width 32 height 15
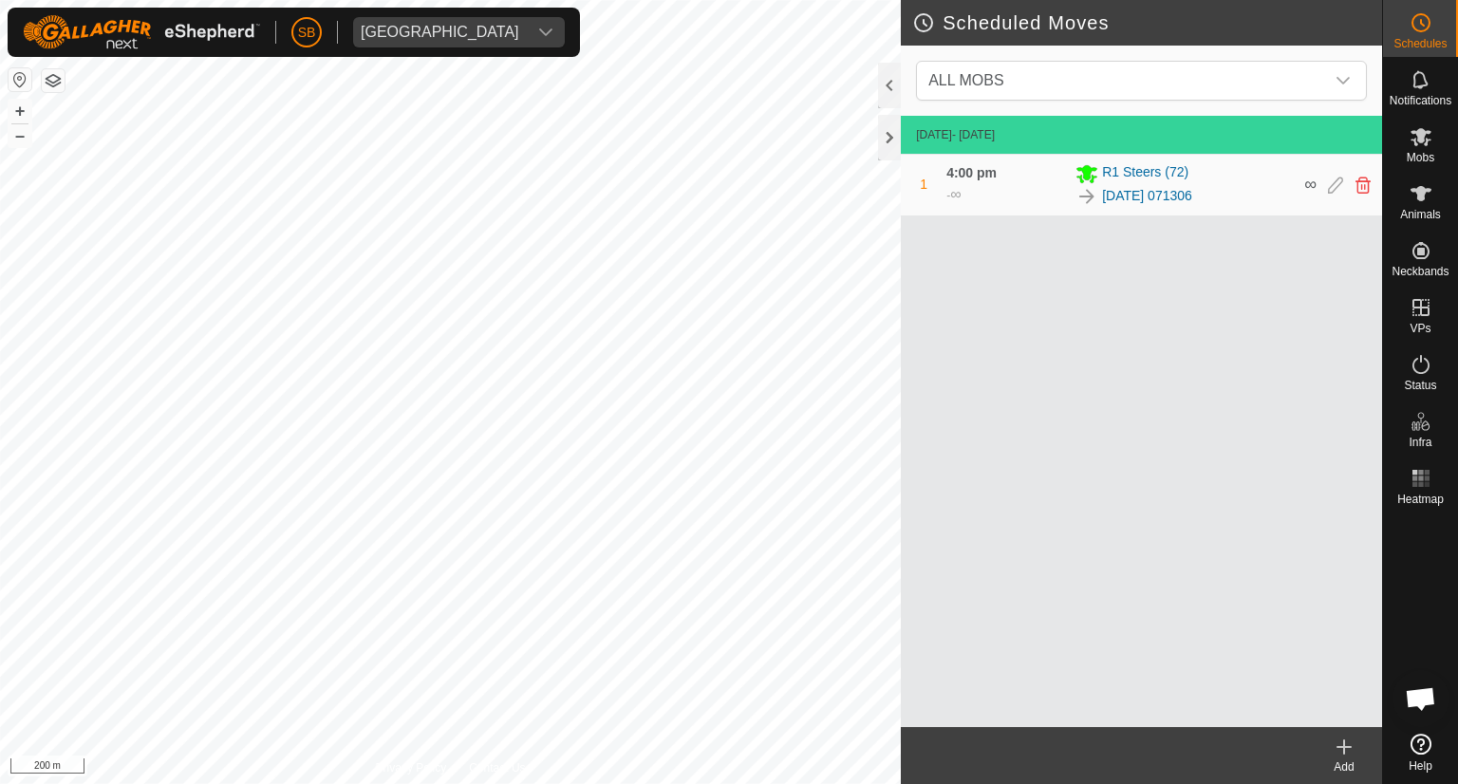
click at [905, 479] on div "Scheduled Moves ALL MOBS 15 Oct 2025 - Today 1 4:00 pm - ∞ R1 Steers (72) 2025-…" at bounding box center [691, 392] width 1382 height 784
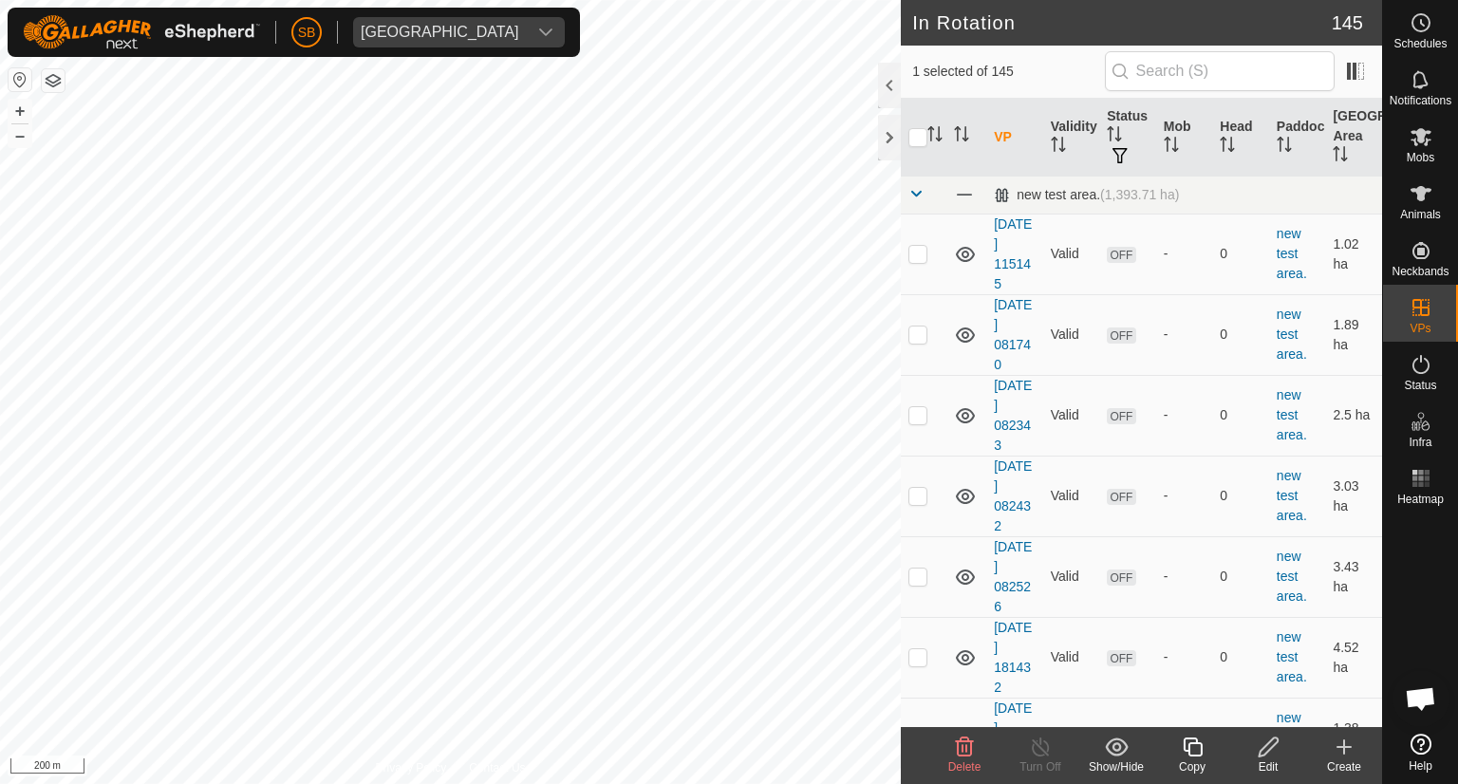
checkbox input "false"
checkbox input "true"
click at [1347, 747] on icon at bounding box center [1343, 747] width 13 height 0
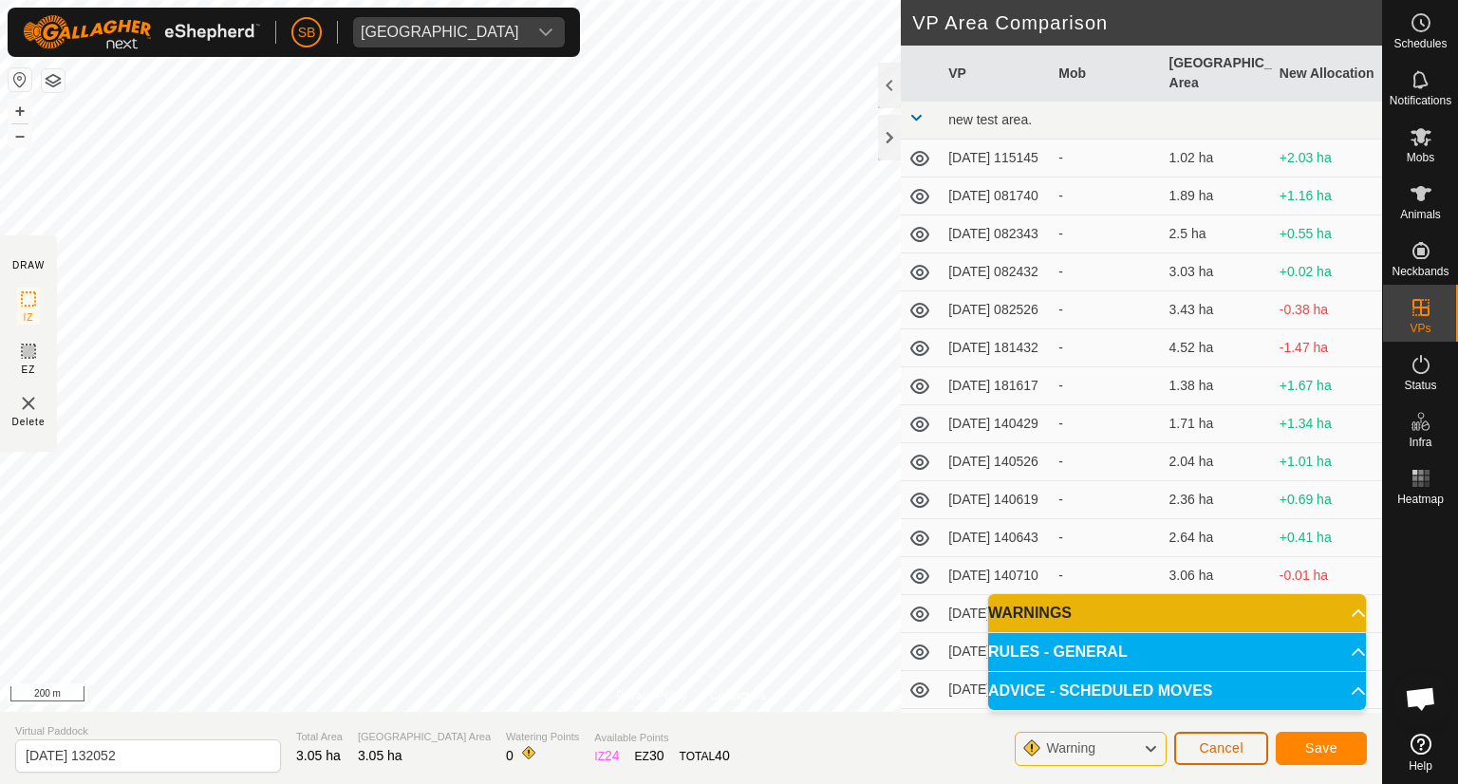
click at [1221, 743] on span "Cancel" at bounding box center [1220, 747] width 45 height 15
